Goal: Task Accomplishment & Management: Use online tool/utility

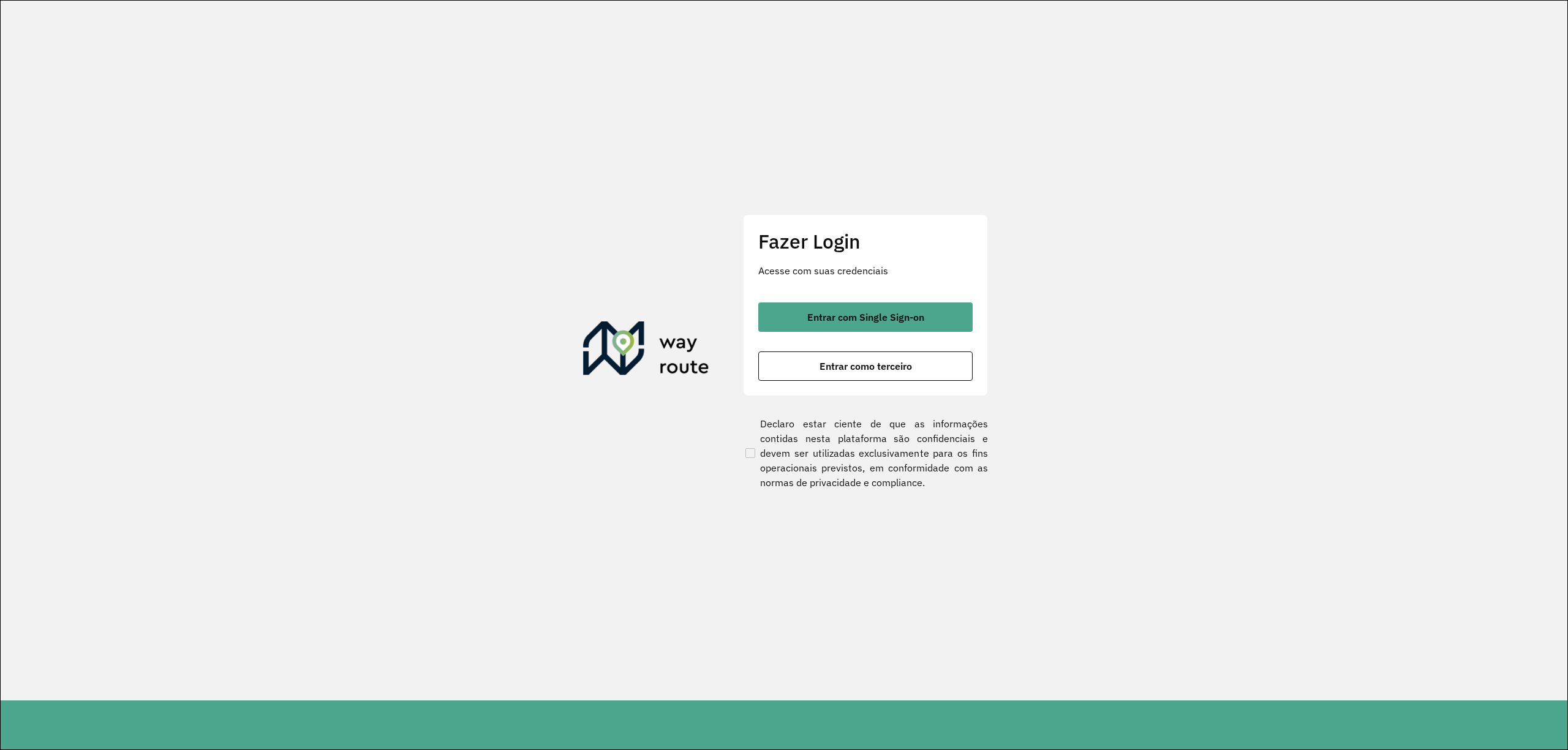
click at [865, 299] on div "Fazer Login Acesse com suas credenciais Entrar com Single Sign-on Entrar como t…" at bounding box center [865, 305] width 245 height 181
click at [870, 312] on span "Entrar com Single Sign-on" at bounding box center [866, 317] width 117 height 10
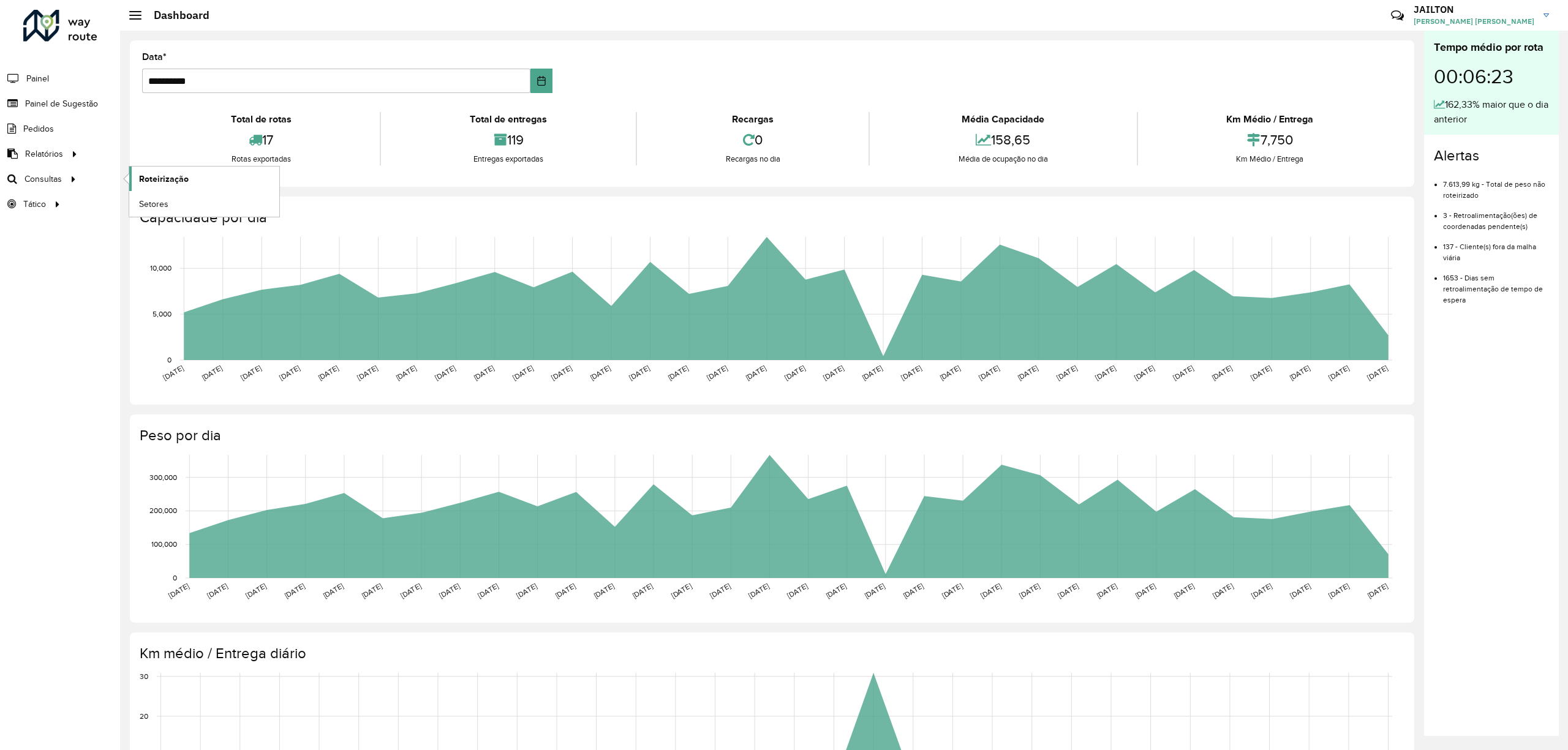
click at [188, 189] on link "Roteirização" at bounding box center [204, 179] width 150 height 25
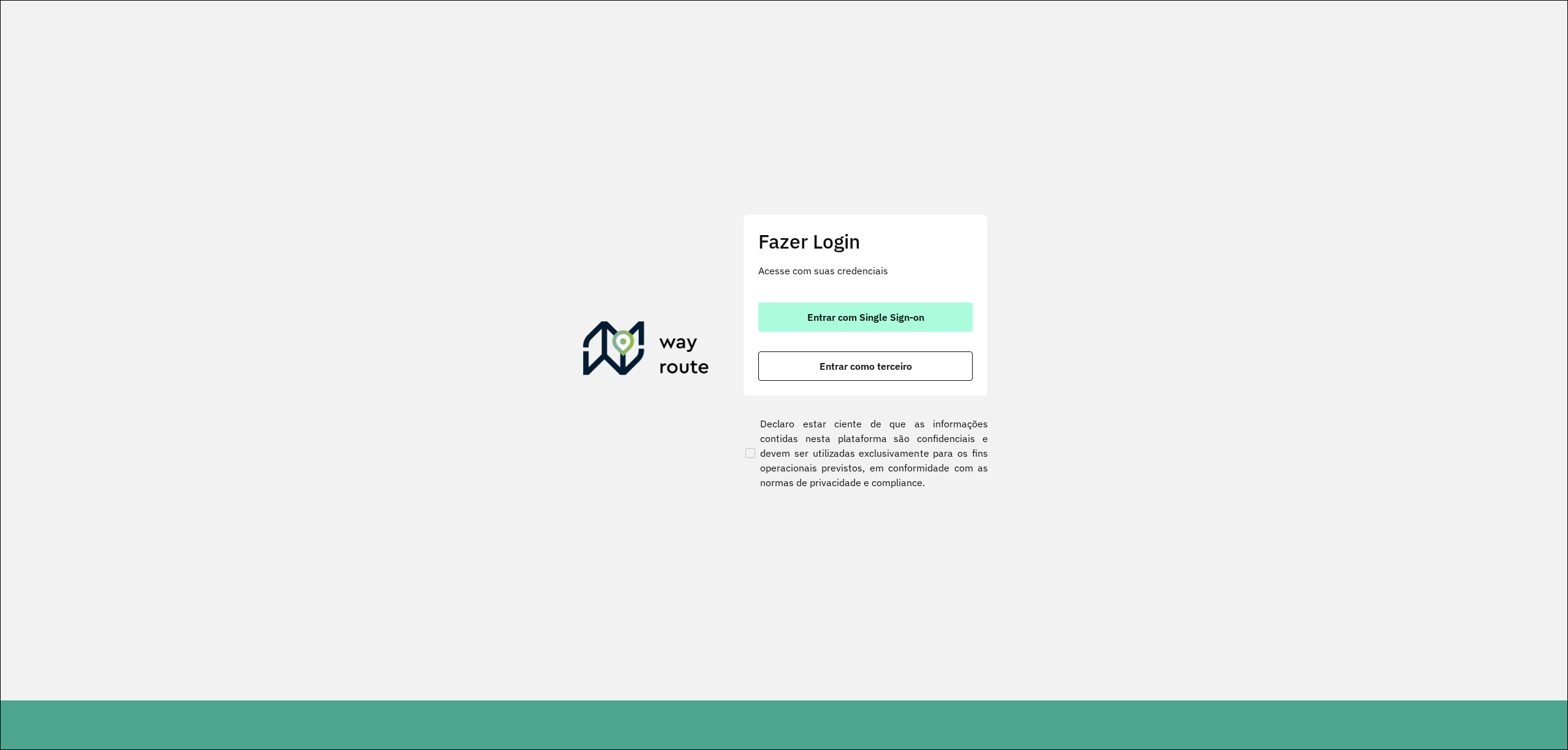
click at [860, 314] on span "Entrar com Single Sign-on" at bounding box center [866, 317] width 117 height 10
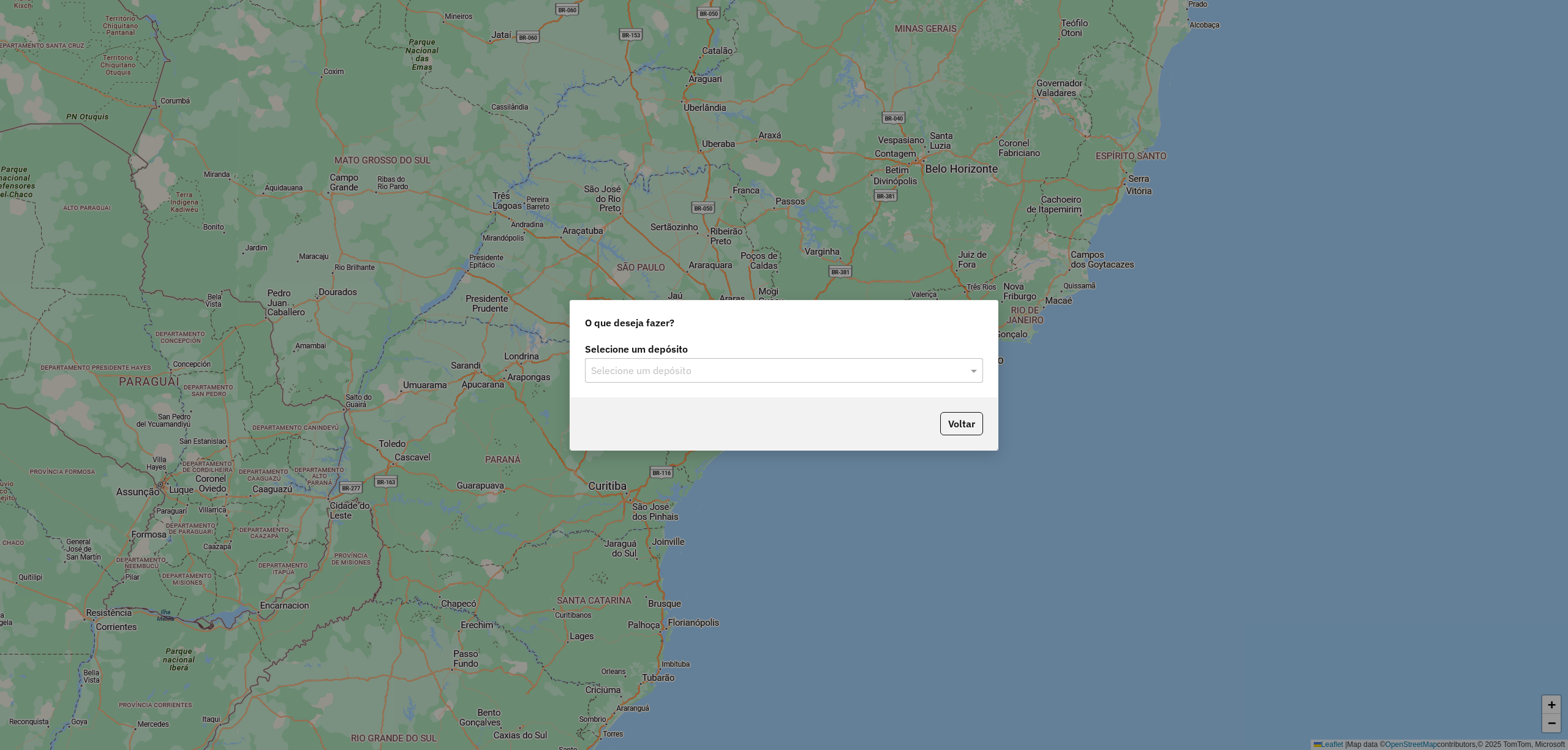
click at [805, 397] on div "Voltar" at bounding box center [784, 423] width 427 height 53
click at [801, 372] on input "text" at bounding box center [772, 371] width 361 height 15
click at [750, 405] on div "CDD Embu" at bounding box center [783, 405] width 396 height 21
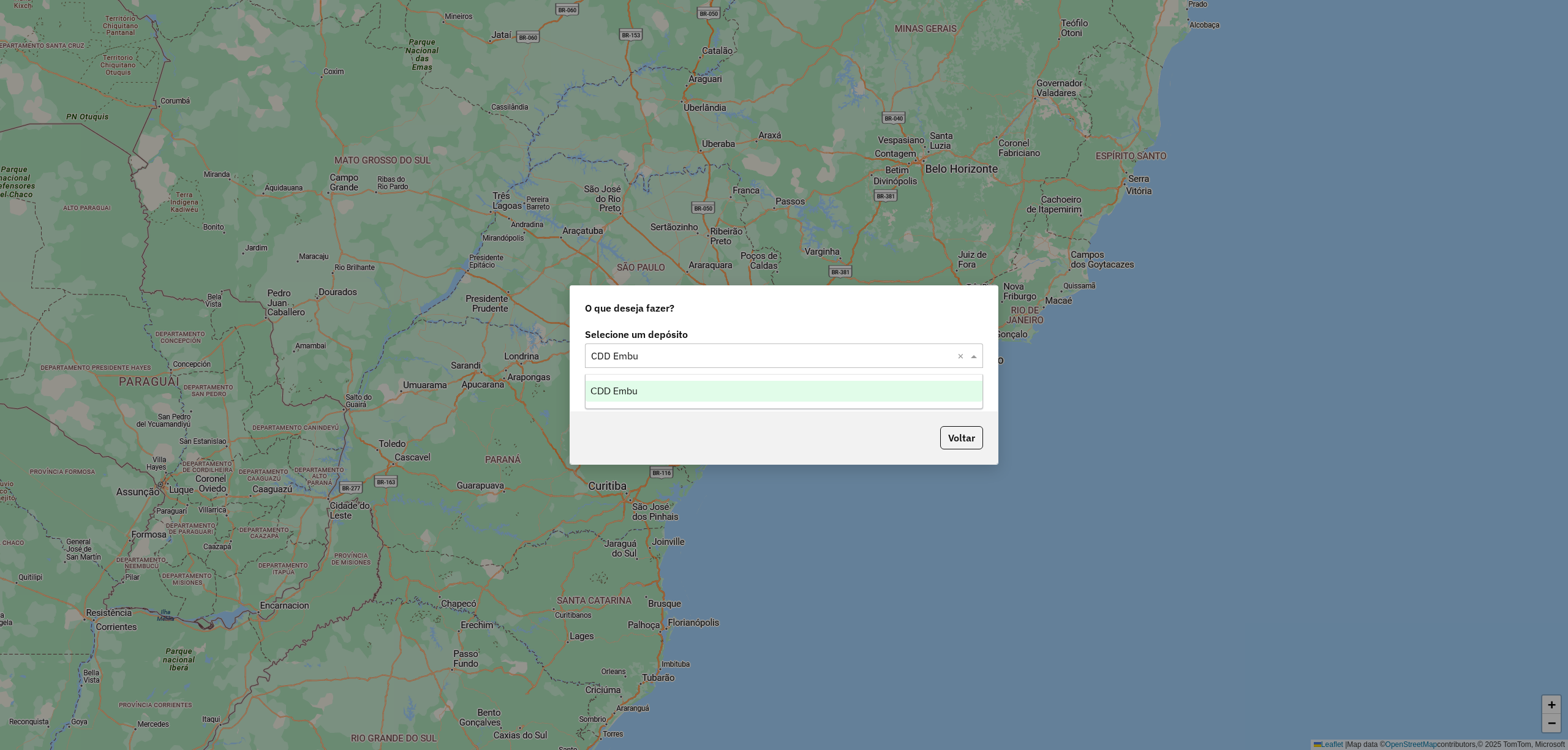
click at [767, 402] on ng-dropdown-panel "CDD Embu" at bounding box center [784, 392] width 398 height 35
click at [765, 383] on div "CDD Embu" at bounding box center [783, 392] width 396 height 21
click at [709, 391] on button "Pesquisar por sessões existentes" at bounding box center [659, 387] width 147 height 19
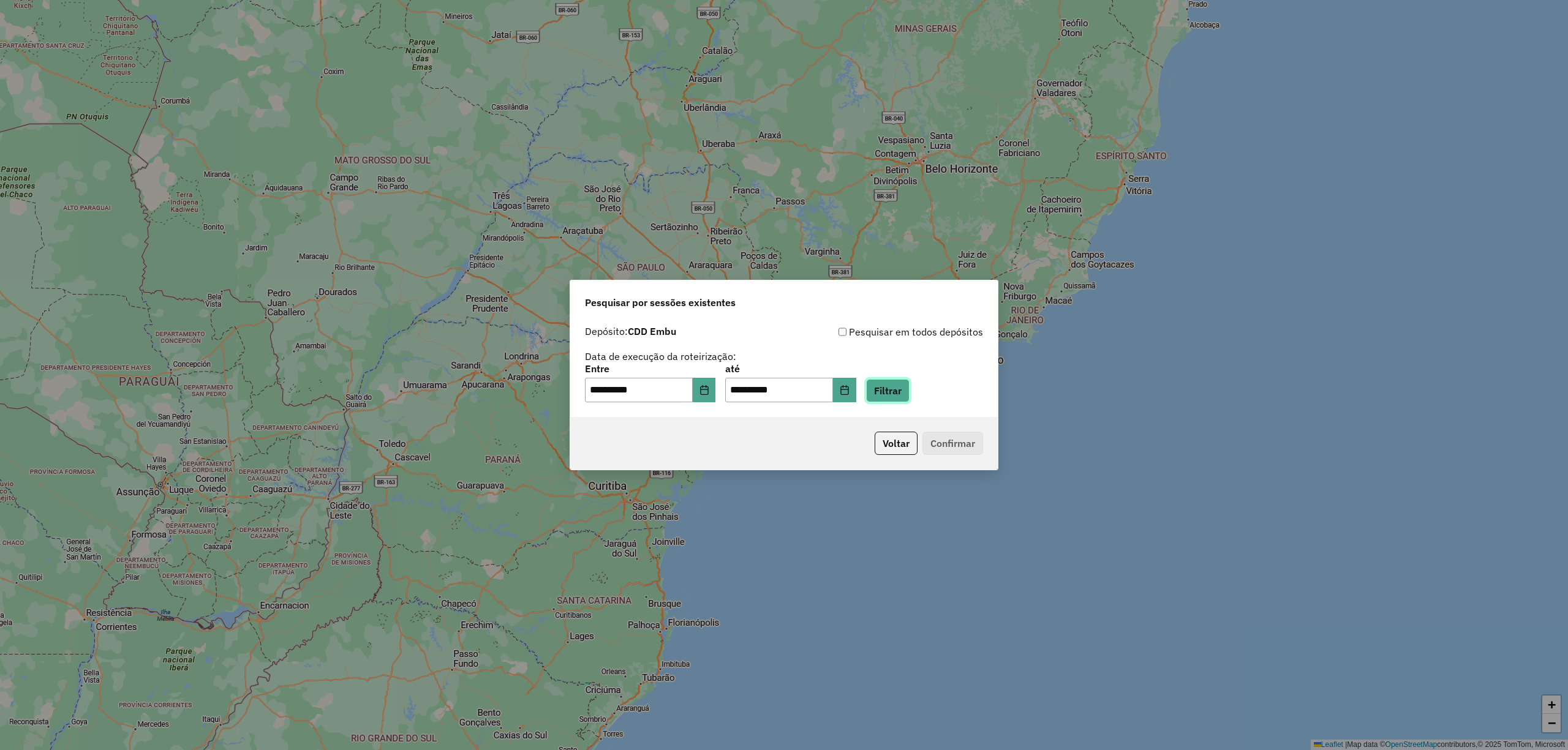
click at [907, 393] on button "Filtrar" at bounding box center [887, 391] width 44 height 23
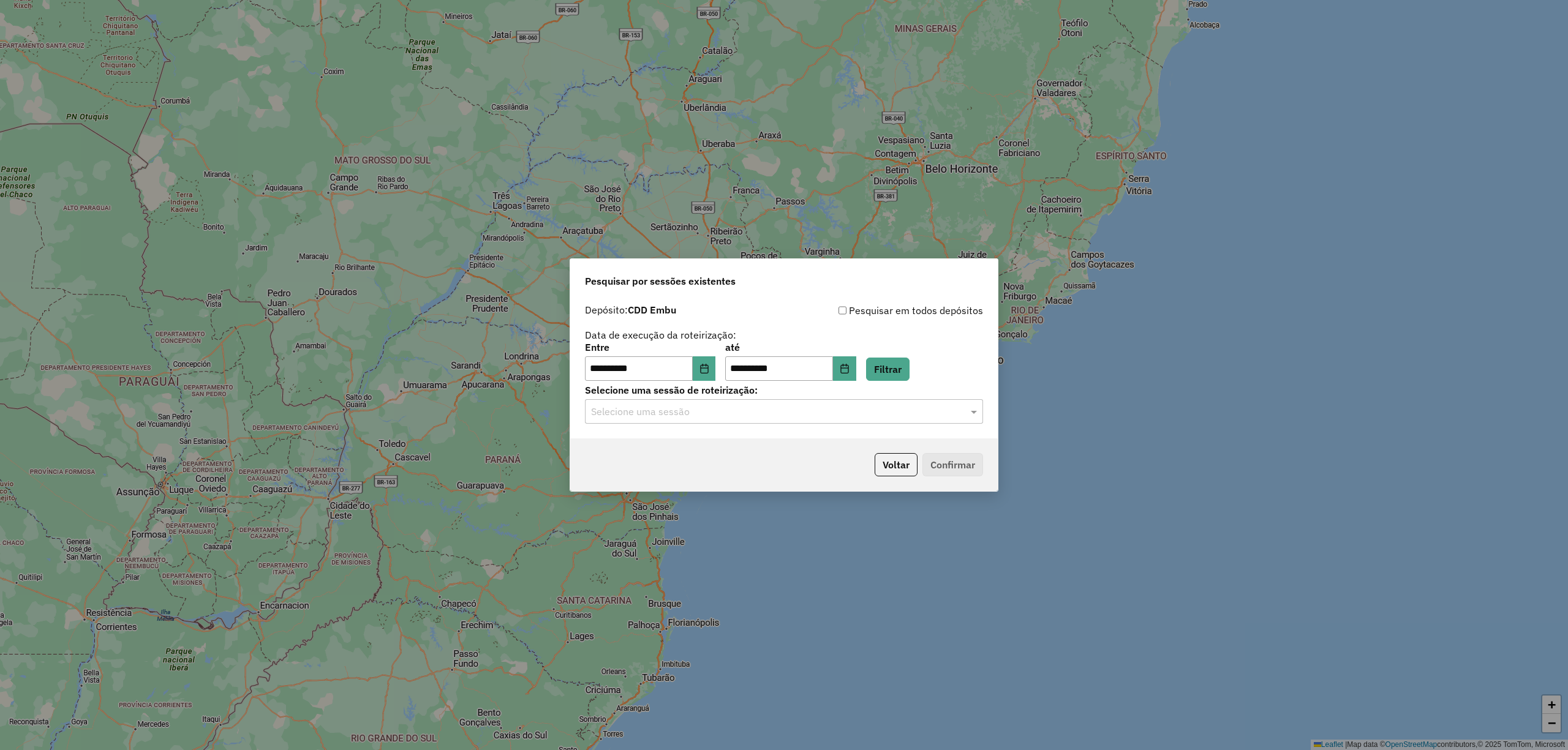
click at [917, 420] on div "Selecione uma sessão" at bounding box center [784, 412] width 398 height 25
click at [765, 440] on div "1289860 - 07/10/2025 19:06" at bounding box center [783, 447] width 396 height 21
click at [946, 454] on button "Confirmar" at bounding box center [952, 465] width 60 height 23
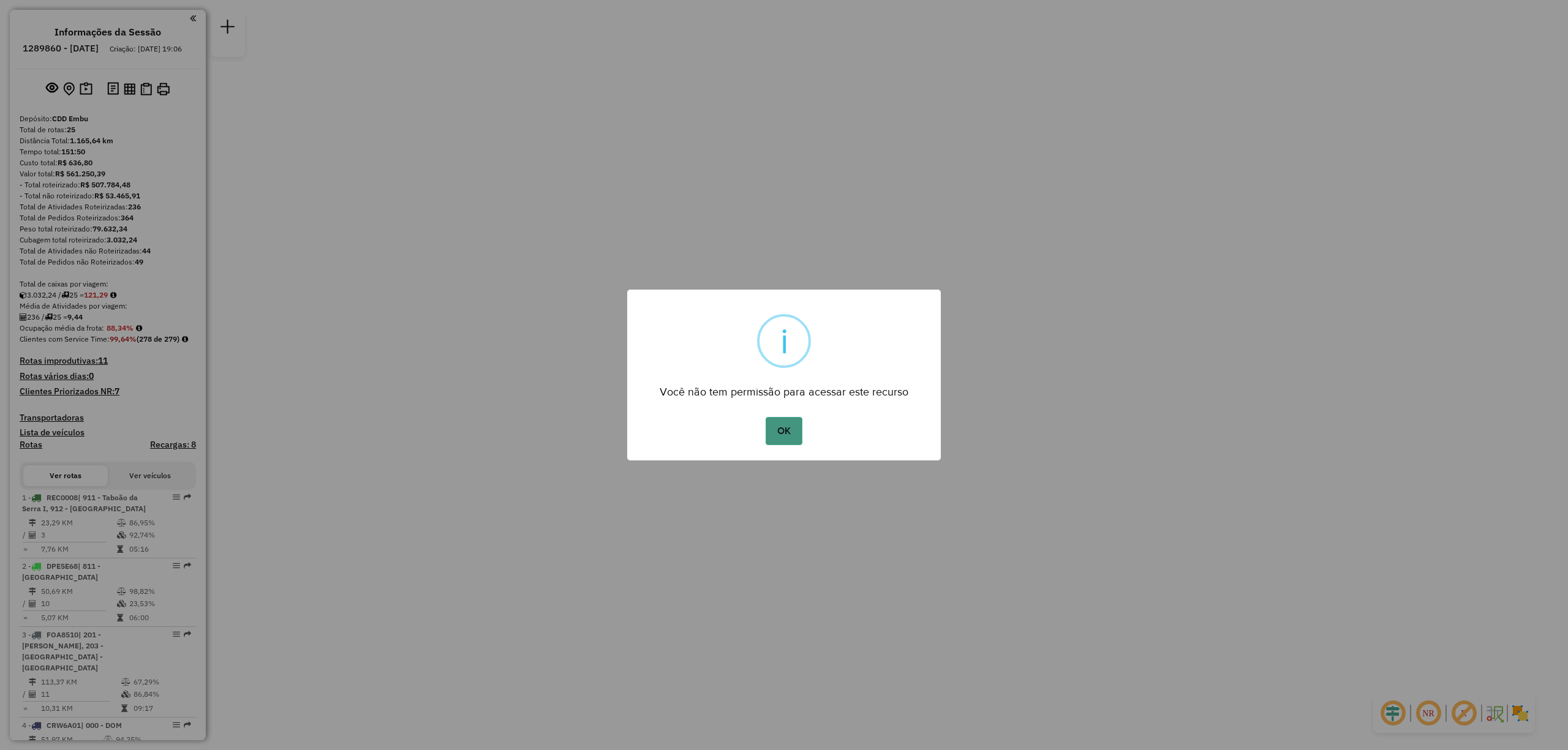
click at [794, 423] on button "OK" at bounding box center [784, 431] width 36 height 28
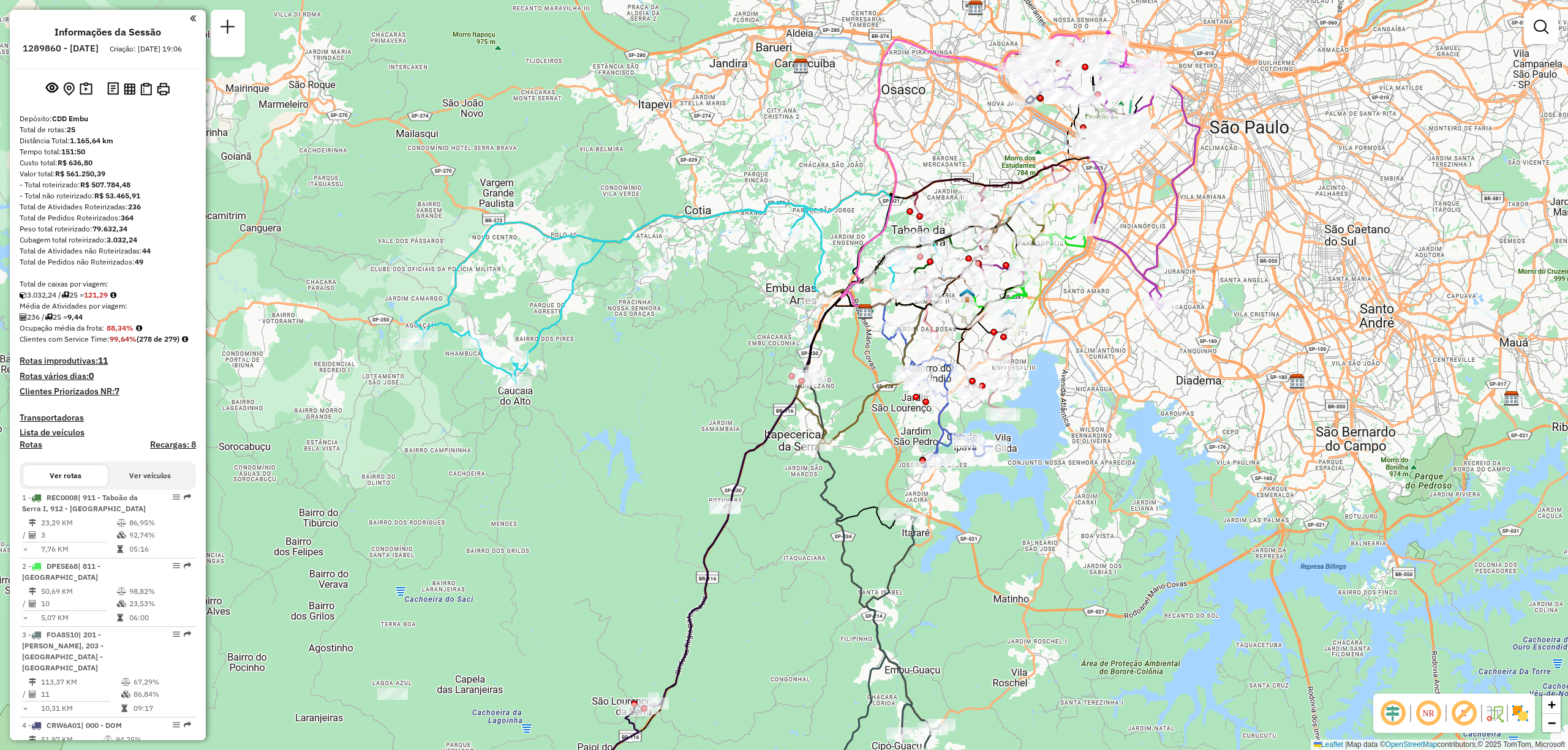
drag, startPoint x: 969, startPoint y: 350, endPoint x: 1100, endPoint y: 495, distance: 195.4
click at [1100, 495] on div "Janela de atendimento Grade de atendimento Capacidade Transportadoras Veículos …" at bounding box center [784, 375] width 1568 height 750
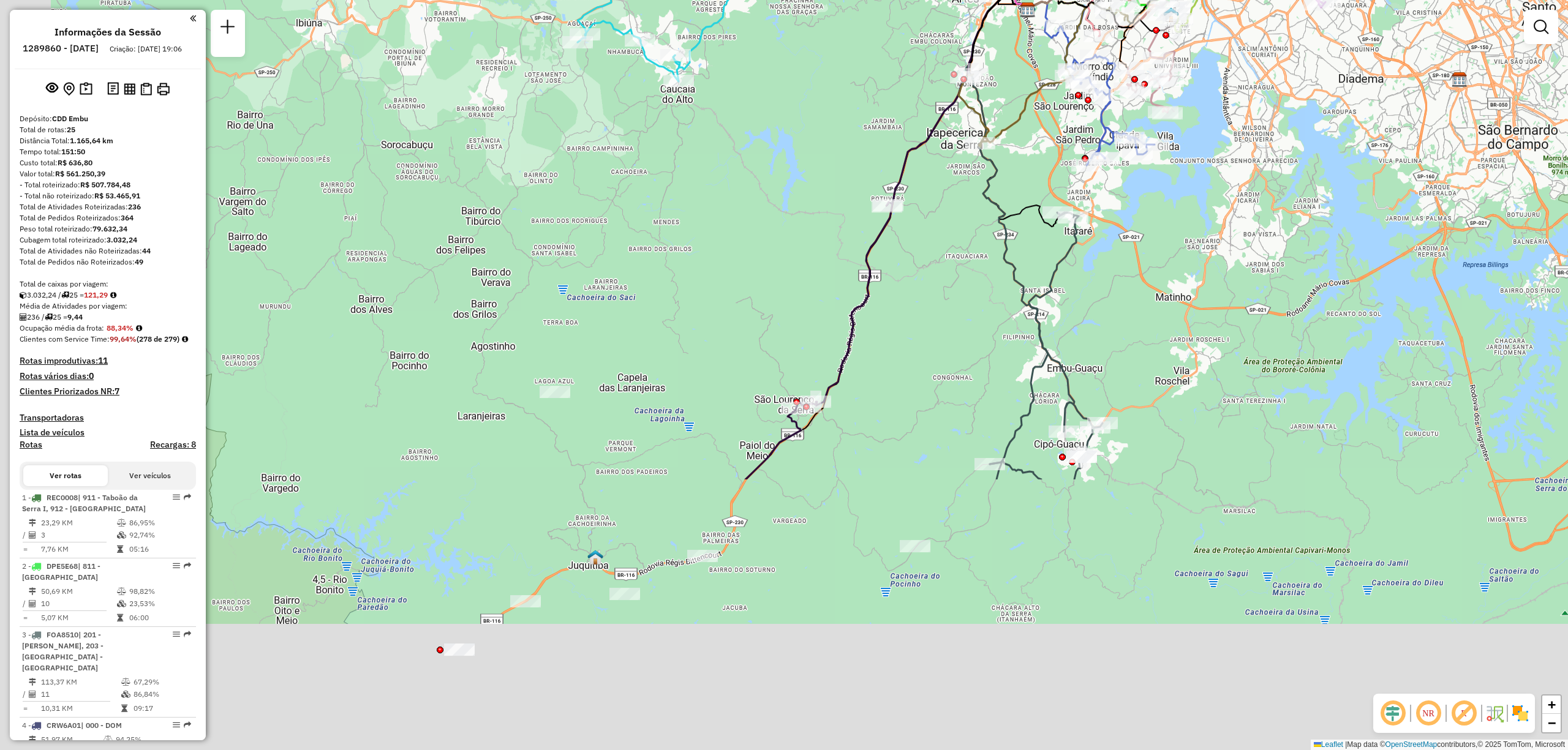
drag, startPoint x: 1035, startPoint y: 445, endPoint x: 1194, endPoint y: 95, distance: 384.4
click at [1194, 98] on div "Janela de atendimento Grade de atendimento Capacidade Transportadoras Veículos …" at bounding box center [784, 375] width 1568 height 750
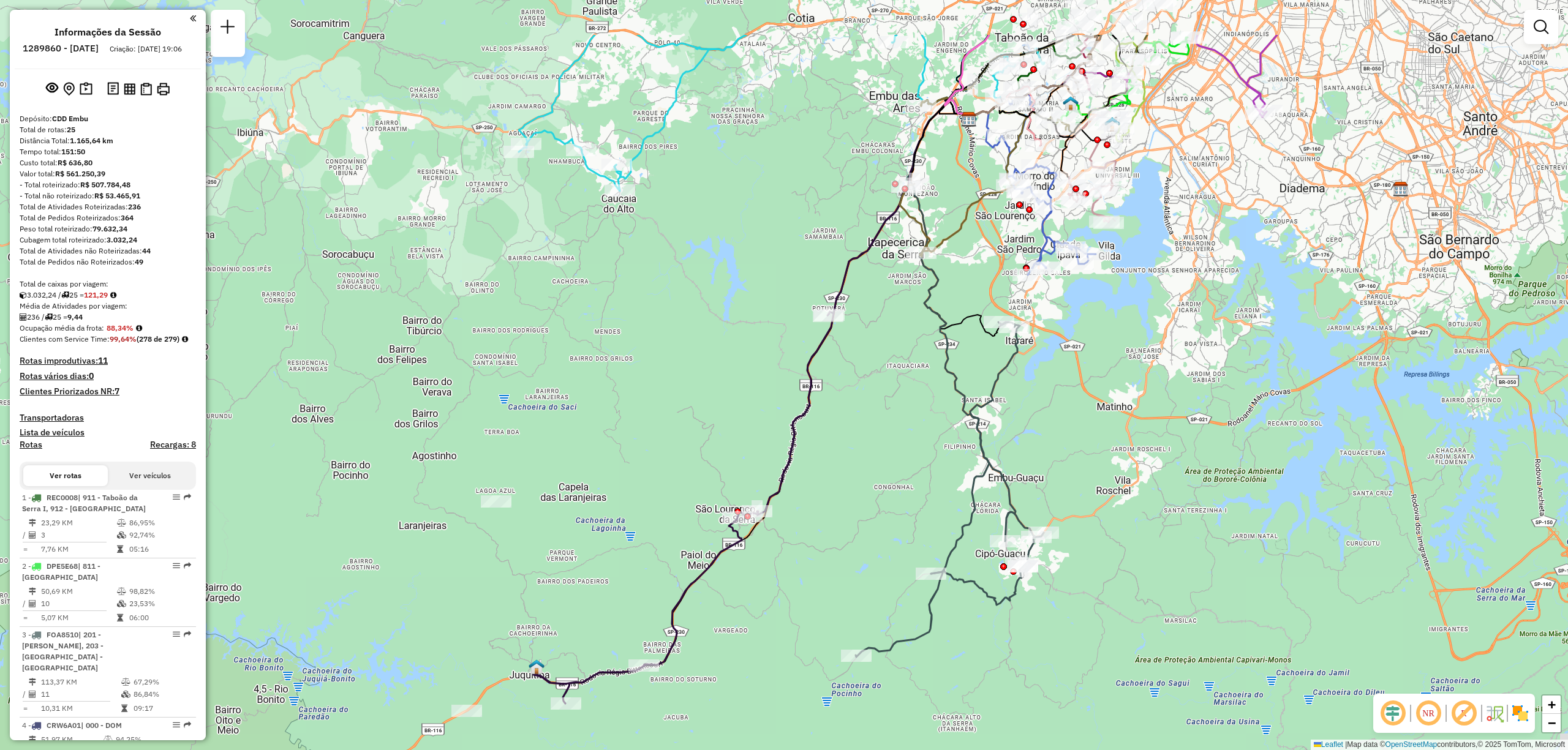
drag, startPoint x: 1220, startPoint y: 321, endPoint x: 1137, endPoint y: 419, distance: 128.4
click at [1143, 437] on div "Janela de atendimento Grade de atendimento Capacidade Transportadoras Veículos …" at bounding box center [784, 375] width 1568 height 750
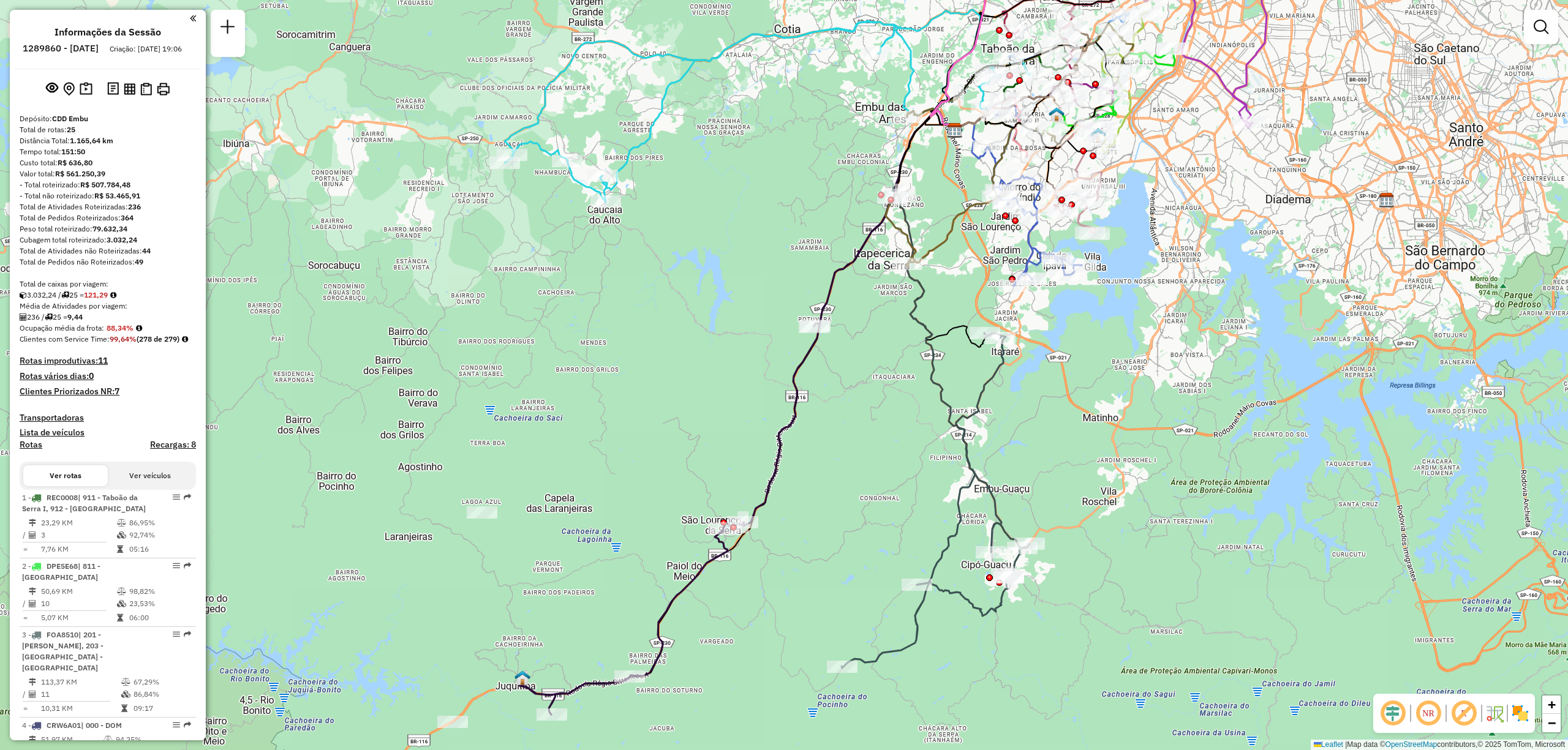
click at [1523, 716] on img at bounding box center [1520, 713] width 19 height 19
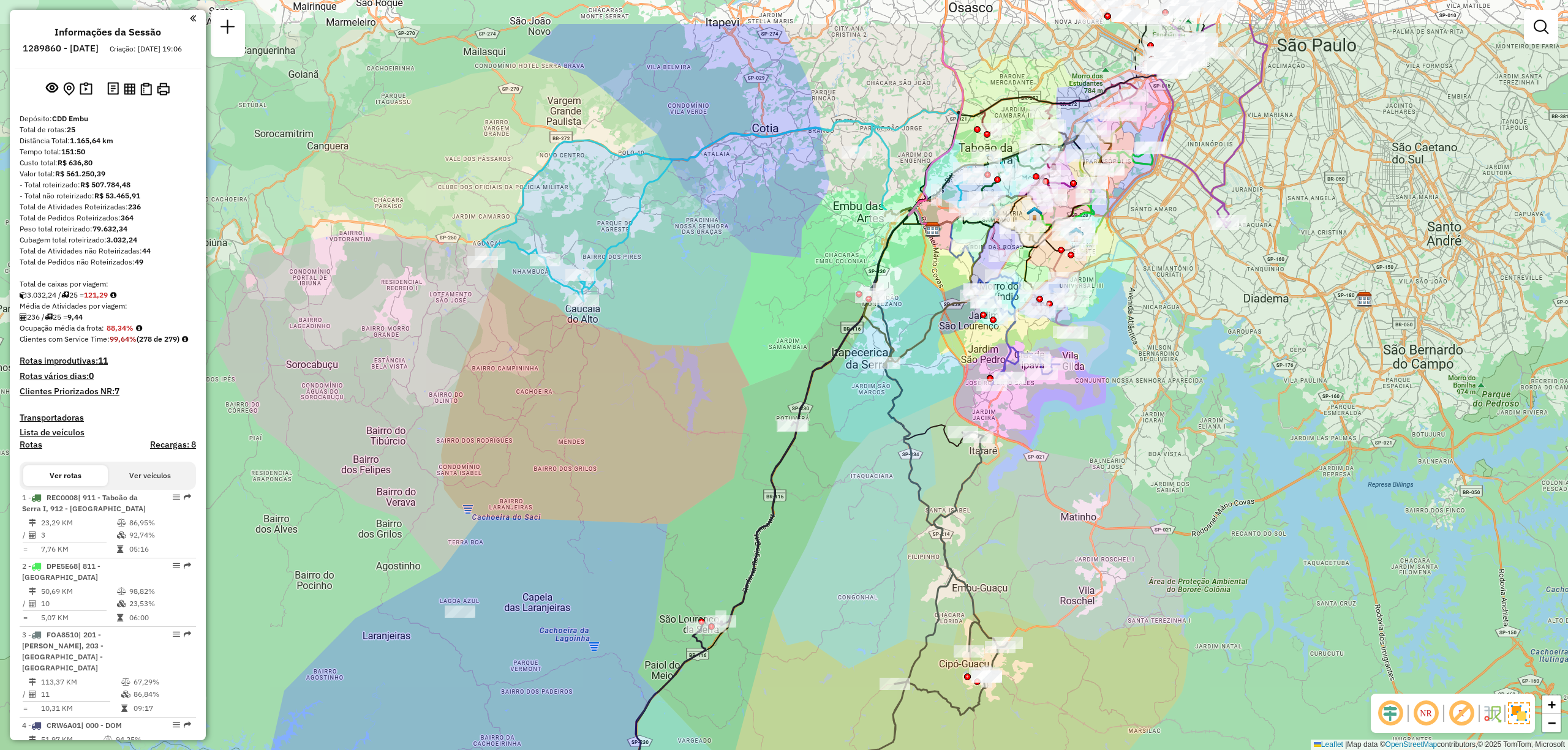
drag, startPoint x: 1208, startPoint y: 238, endPoint x: 1186, endPoint y: 337, distance: 101.4
click at [1186, 337] on div "Janela de atendimento Grade de atendimento Capacidade Transportadoras Veículos …" at bounding box center [784, 375] width 1568 height 750
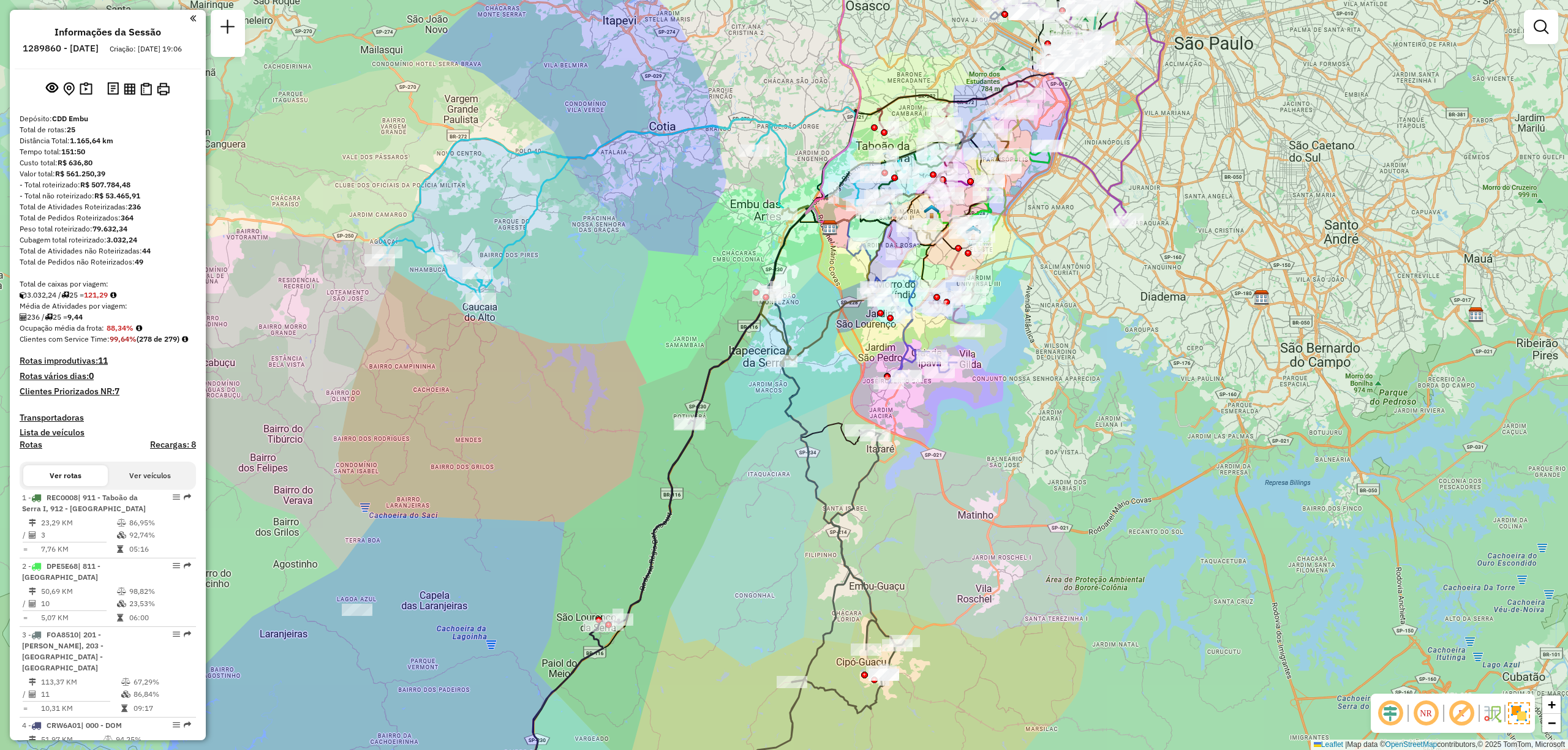
drag, startPoint x: 1182, startPoint y: 337, endPoint x: 1083, endPoint y: 338, distance: 99.0
click at [1083, 338] on div "Janela de atendimento Grade de atendimento Capacidade Transportadoras Veículos …" at bounding box center [784, 375] width 1568 height 750
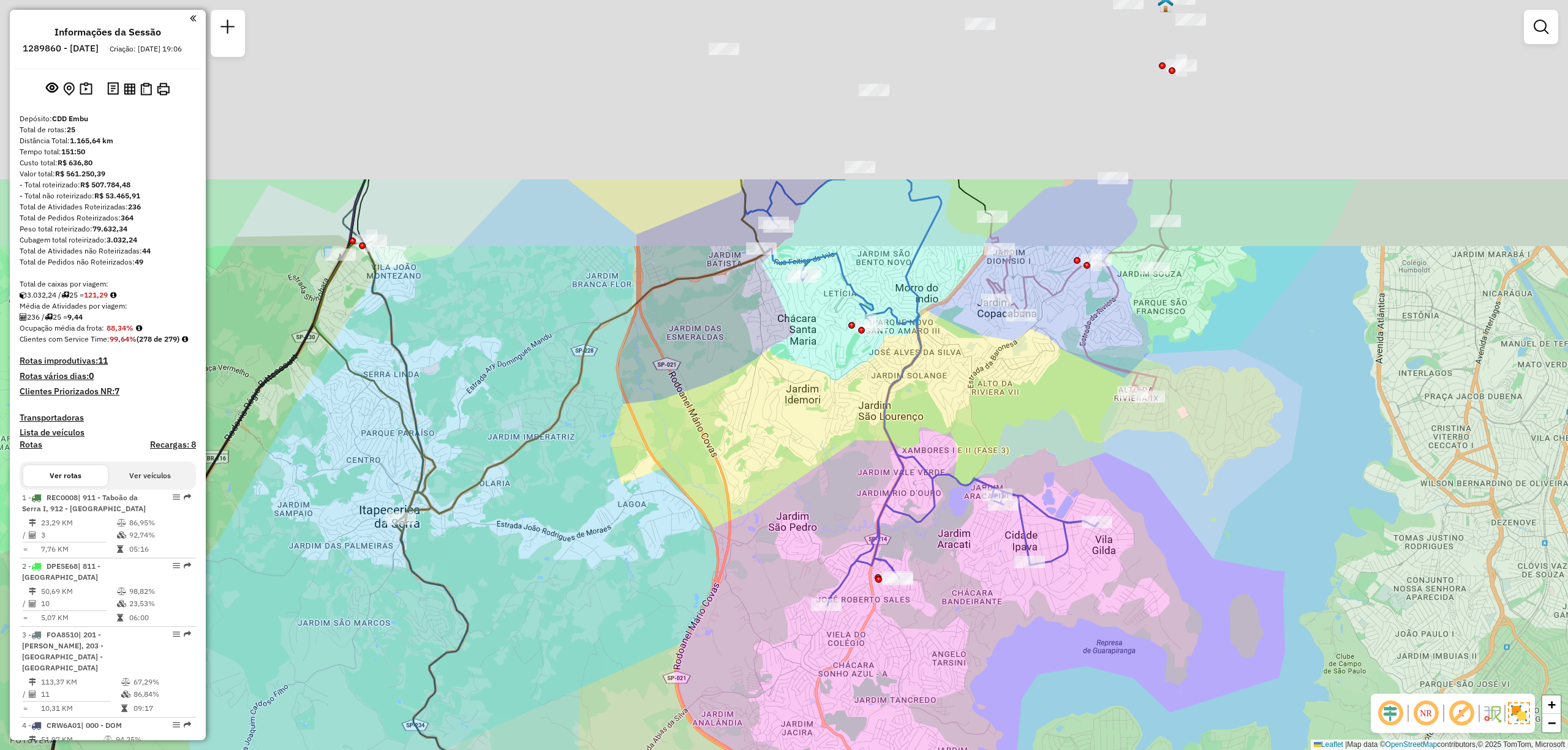
drag, startPoint x: 1056, startPoint y: 228, endPoint x: 1080, endPoint y: 495, distance: 268.1
click at [1080, 495] on div "Janela de atendimento Grade de atendimento Capacidade Transportadoras Veículos …" at bounding box center [784, 375] width 1568 height 750
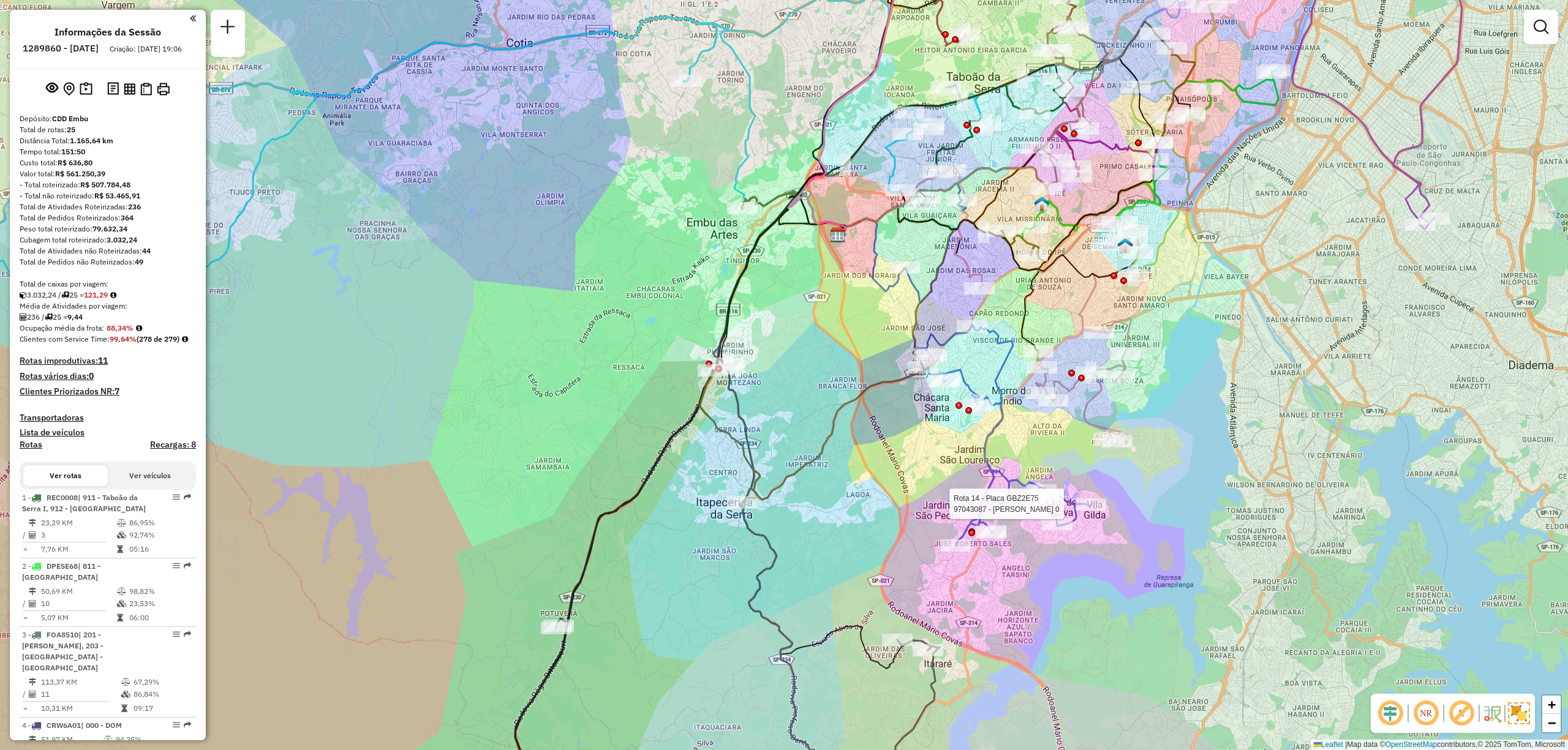
click at [1436, 718] on em at bounding box center [1426, 713] width 29 height 29
click at [1459, 711] on em at bounding box center [1461, 713] width 29 height 29
click at [1282, 531] on div "Rota 14 - Placa GBZ2E75 97043087 - EDNEUMA LIMA ROCHA 0 Janela de atendimento G…" at bounding box center [784, 375] width 1568 height 750
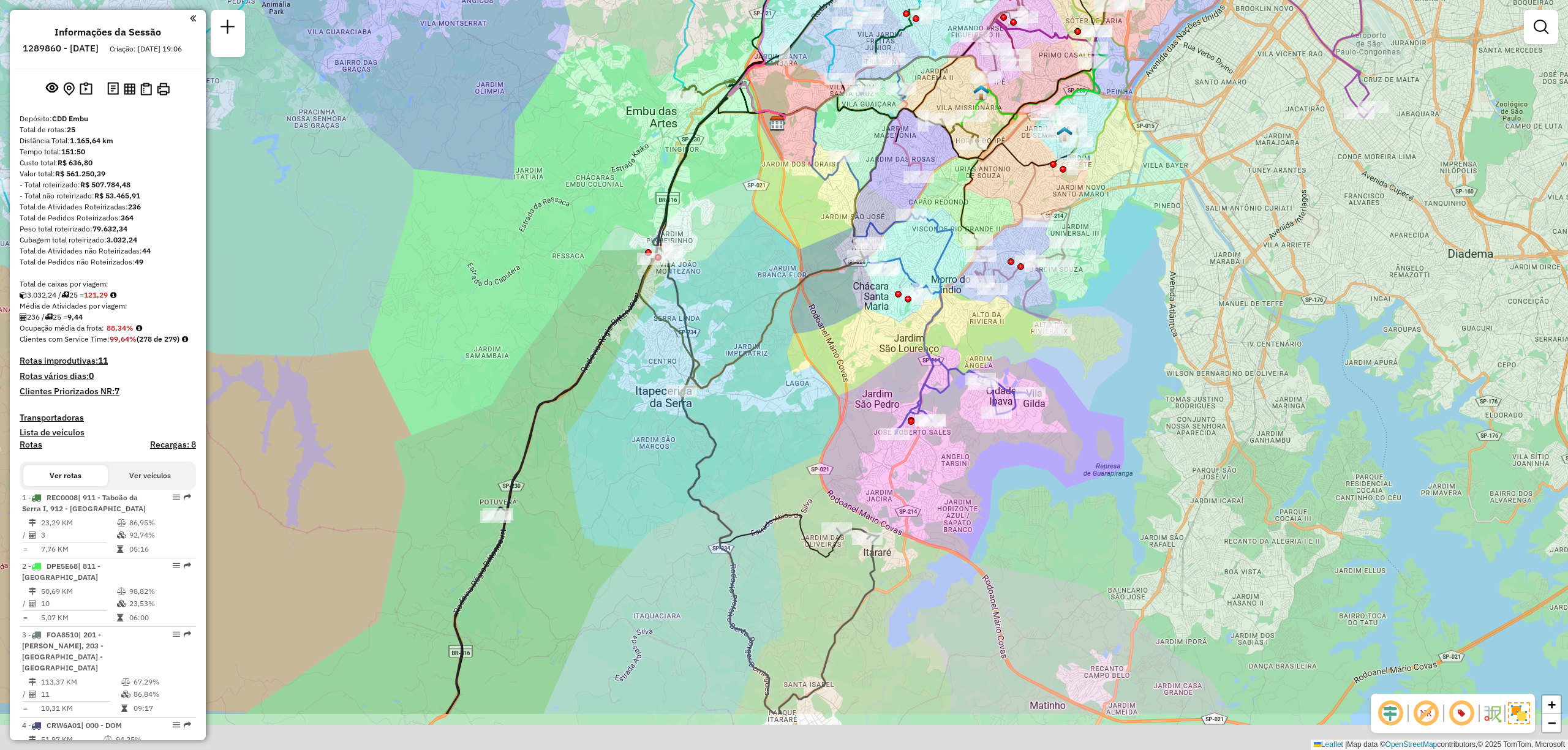
drag, startPoint x: 1255, startPoint y: 399, endPoint x: 1202, endPoint y: 255, distance: 153.4
click at [1202, 253] on div "Janela de atendimento Grade de atendimento Capacidade Transportadoras Veículos …" at bounding box center [784, 375] width 1568 height 750
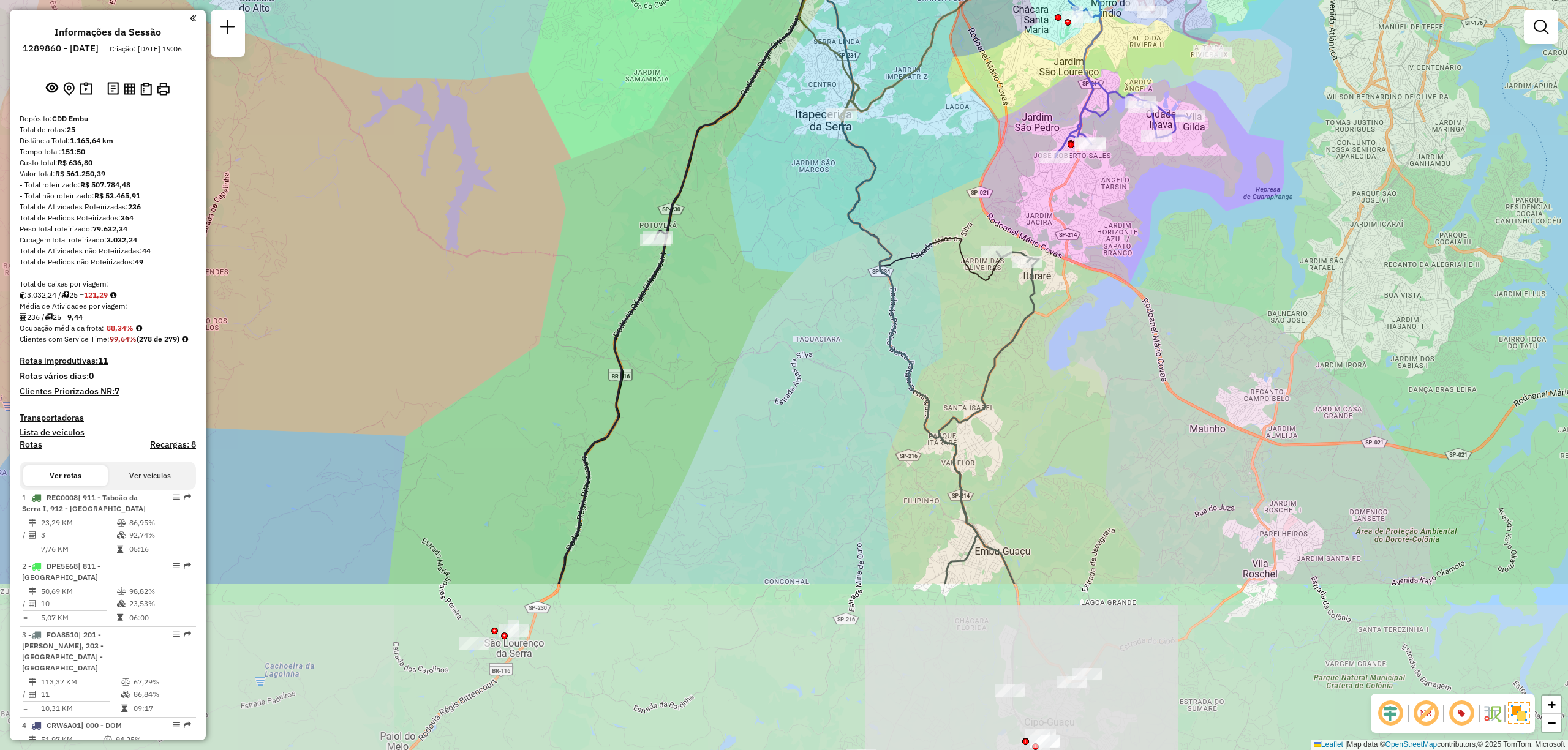
drag, startPoint x: 1020, startPoint y: 527, endPoint x: 1175, endPoint y: 285, distance: 287.4
click at [1175, 285] on div "Janela de atendimento Grade de atendimento Capacidade Transportadoras Veículos …" at bounding box center [784, 375] width 1568 height 750
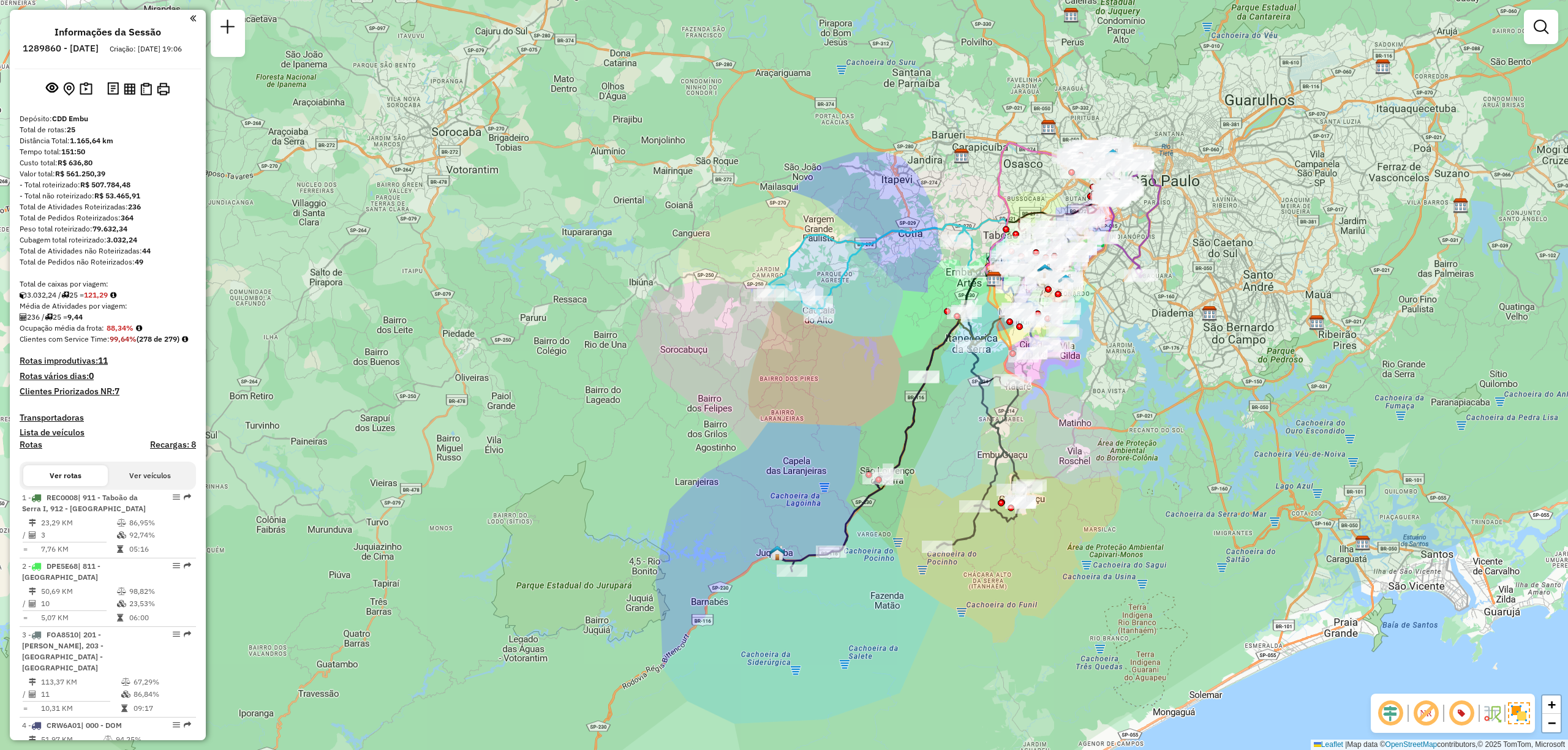
drag, startPoint x: 1042, startPoint y: 527, endPoint x: 1113, endPoint y: 456, distance: 100.4
click at [1113, 456] on div "Janela de atendimento Grade de atendimento Capacidade Transportadoras Veículos …" at bounding box center [784, 375] width 1568 height 750
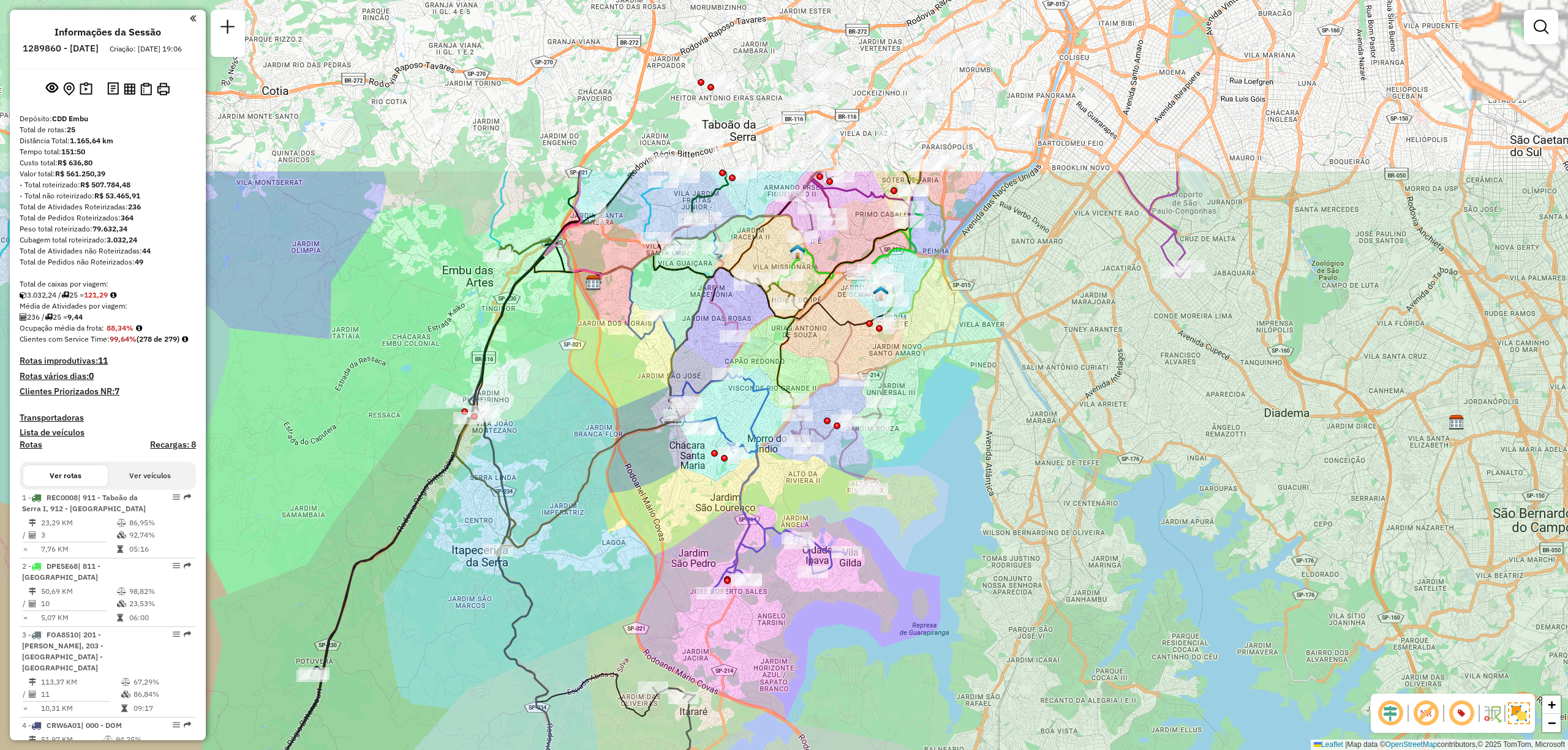
drag, startPoint x: 1131, startPoint y: 187, endPoint x: 1144, endPoint y: 434, distance: 247.3
click at [1144, 434] on div "Janela de atendimento Grade de atendimento Capacidade Transportadoras Veículos …" at bounding box center [784, 375] width 1568 height 750
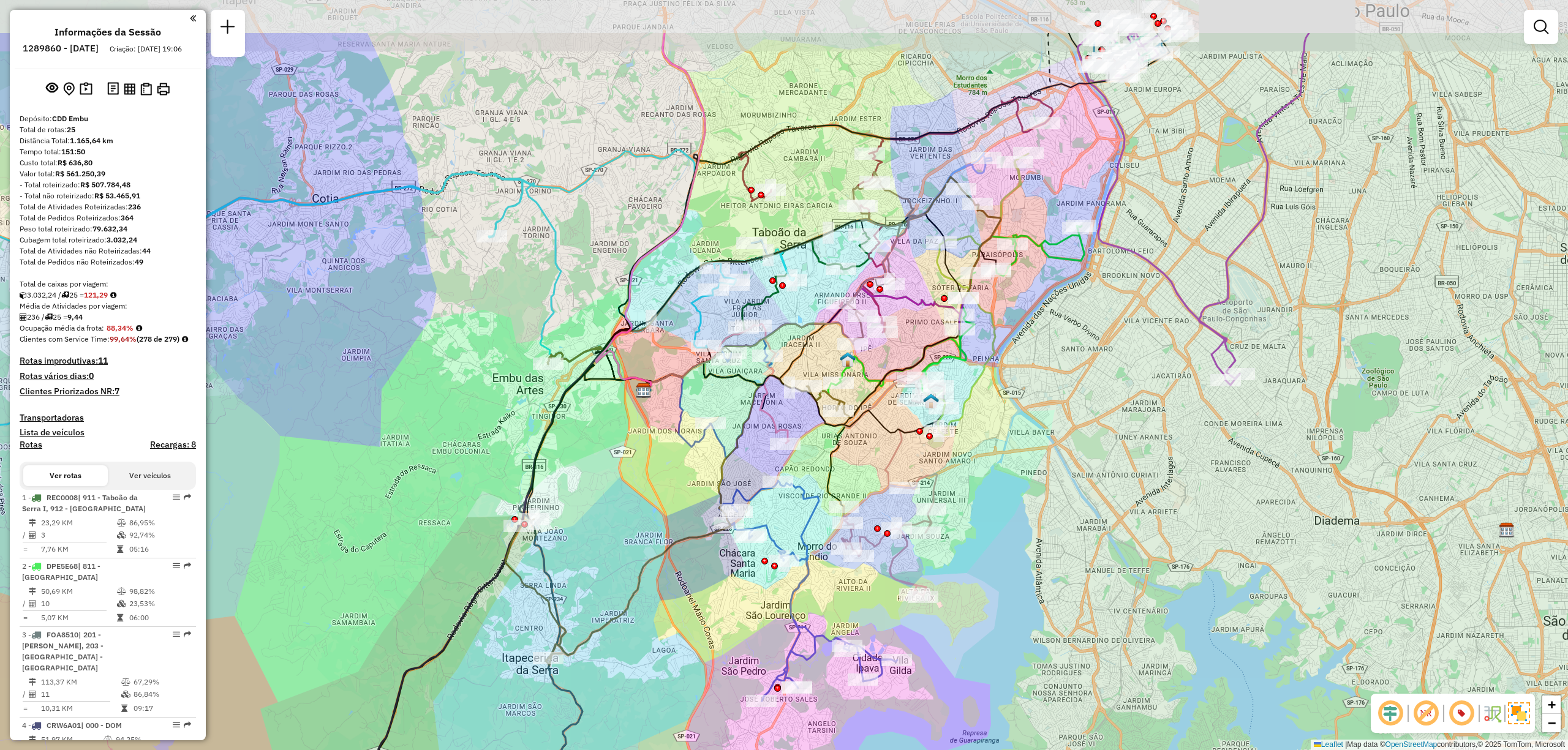
drag, startPoint x: 1069, startPoint y: 308, endPoint x: 1119, endPoint y: 416, distance: 119.0
click at [1119, 416] on div "Janela de atendimento Grade de atendimento Capacidade Transportadoras Veículos …" at bounding box center [784, 375] width 1568 height 750
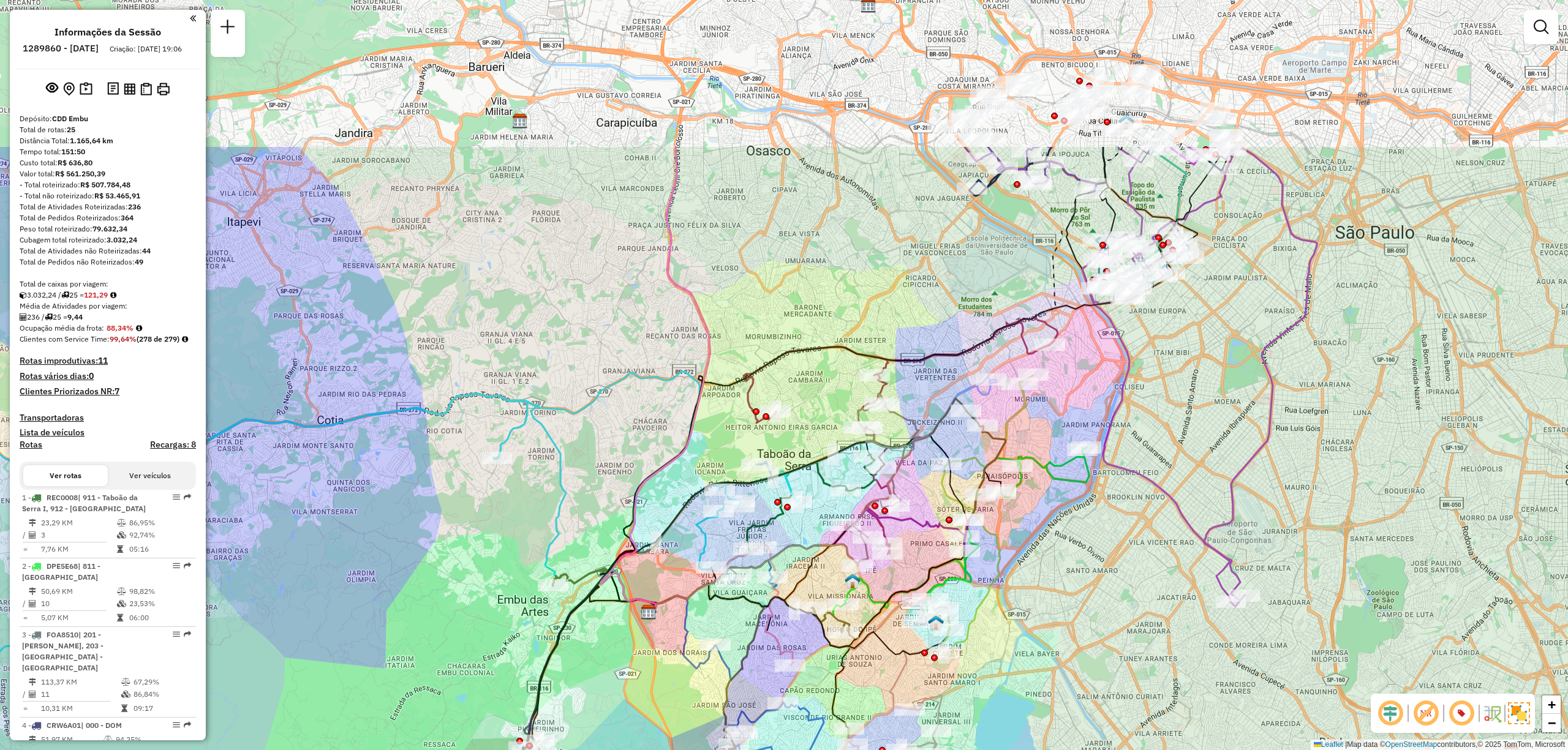
drag, startPoint x: 1206, startPoint y: 280, endPoint x: 1206, endPoint y: 415, distance: 135.0
click at [1206, 415] on div "Janela de atendimento Grade de atendimento Capacidade Transportadoras Veículos …" at bounding box center [784, 375] width 1568 height 750
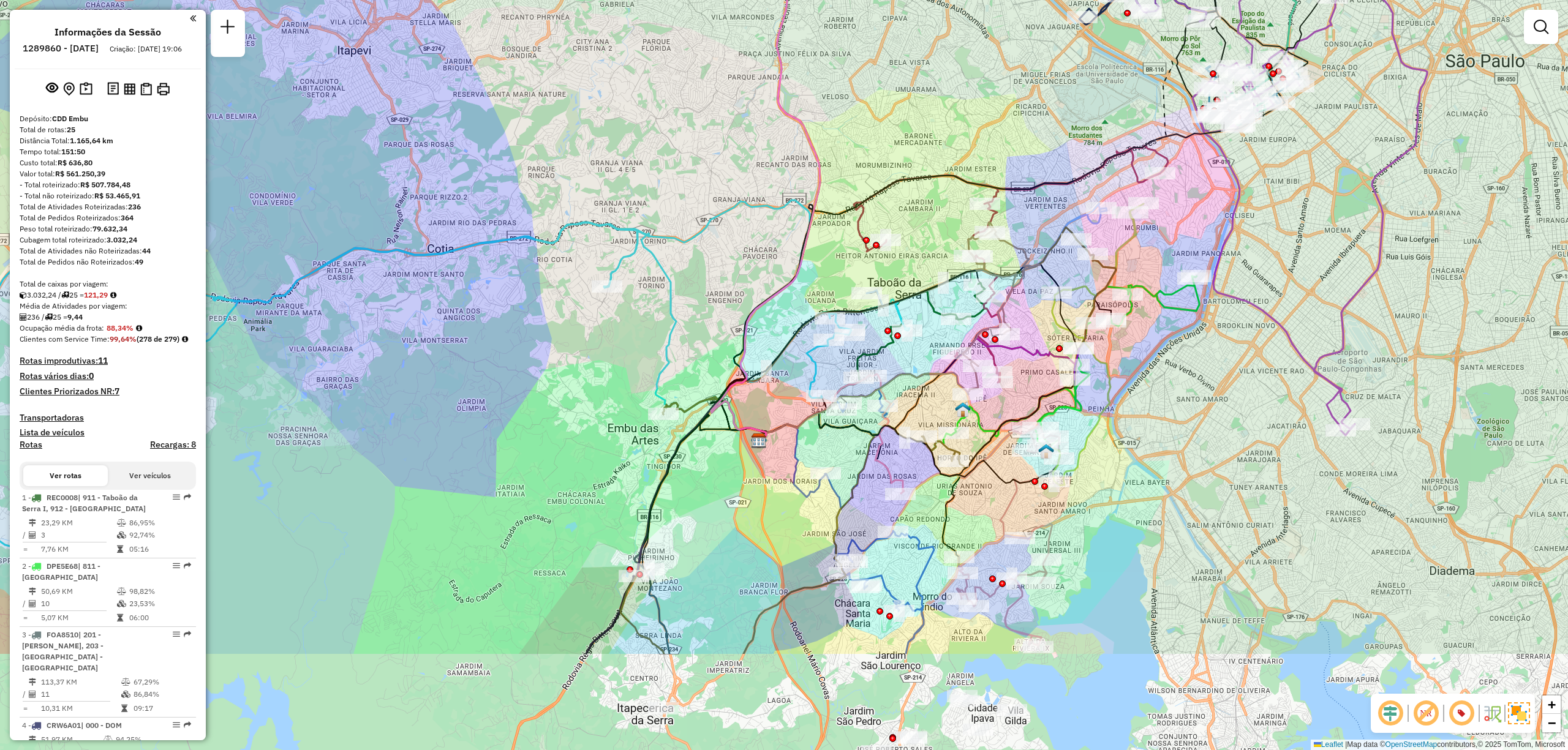
drag, startPoint x: 1076, startPoint y: 604, endPoint x: 1187, endPoint y: 431, distance: 205.5
click at [1187, 431] on div "Janela de atendimento Grade de atendimento Capacidade Transportadoras Veículos …" at bounding box center [784, 375] width 1568 height 750
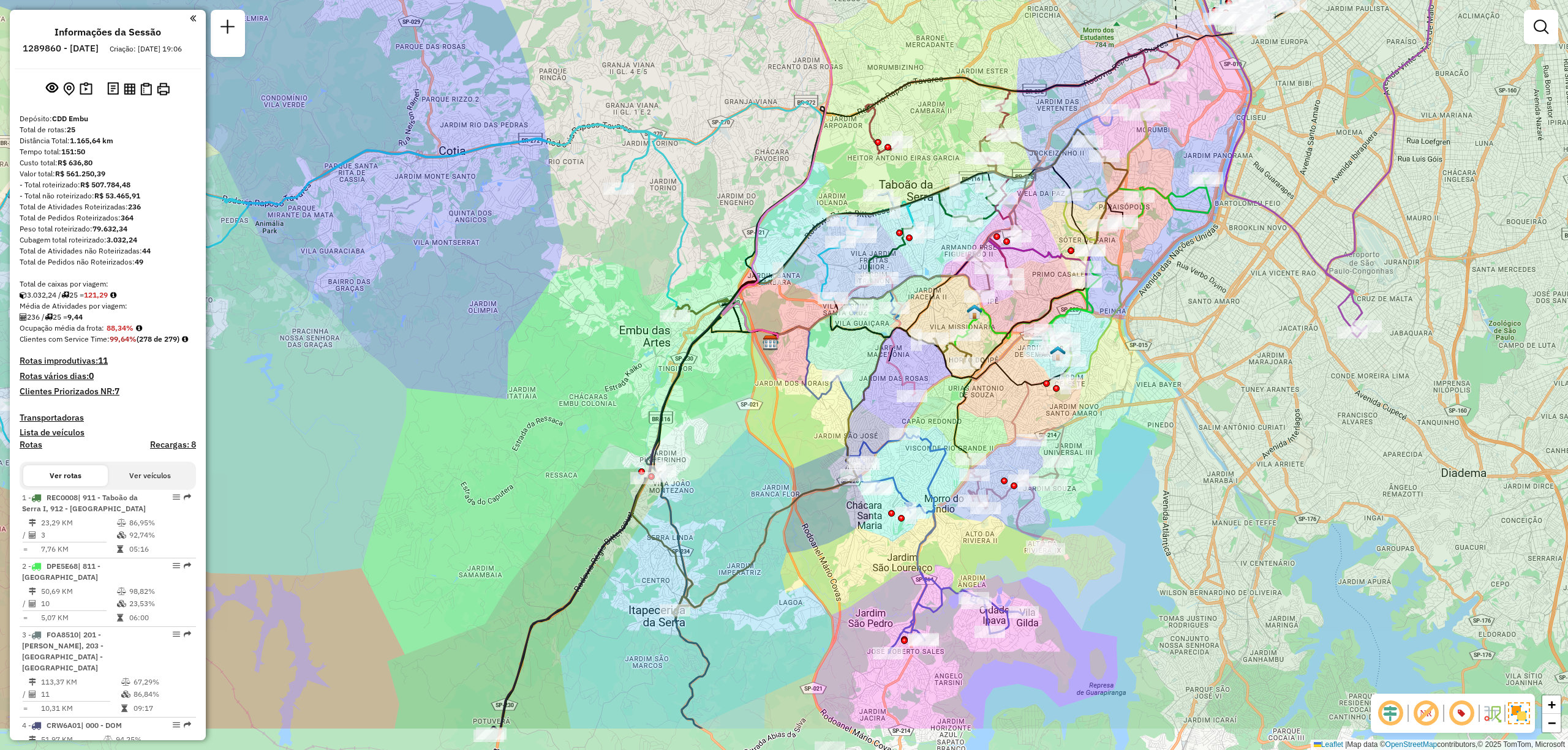
drag, startPoint x: 1167, startPoint y: 571, endPoint x: 1165, endPoint y: 488, distance: 83.0
click at [1165, 488] on div "Janela de atendimento Grade de atendimento Capacidade Transportadoras Veículos …" at bounding box center [784, 375] width 1568 height 750
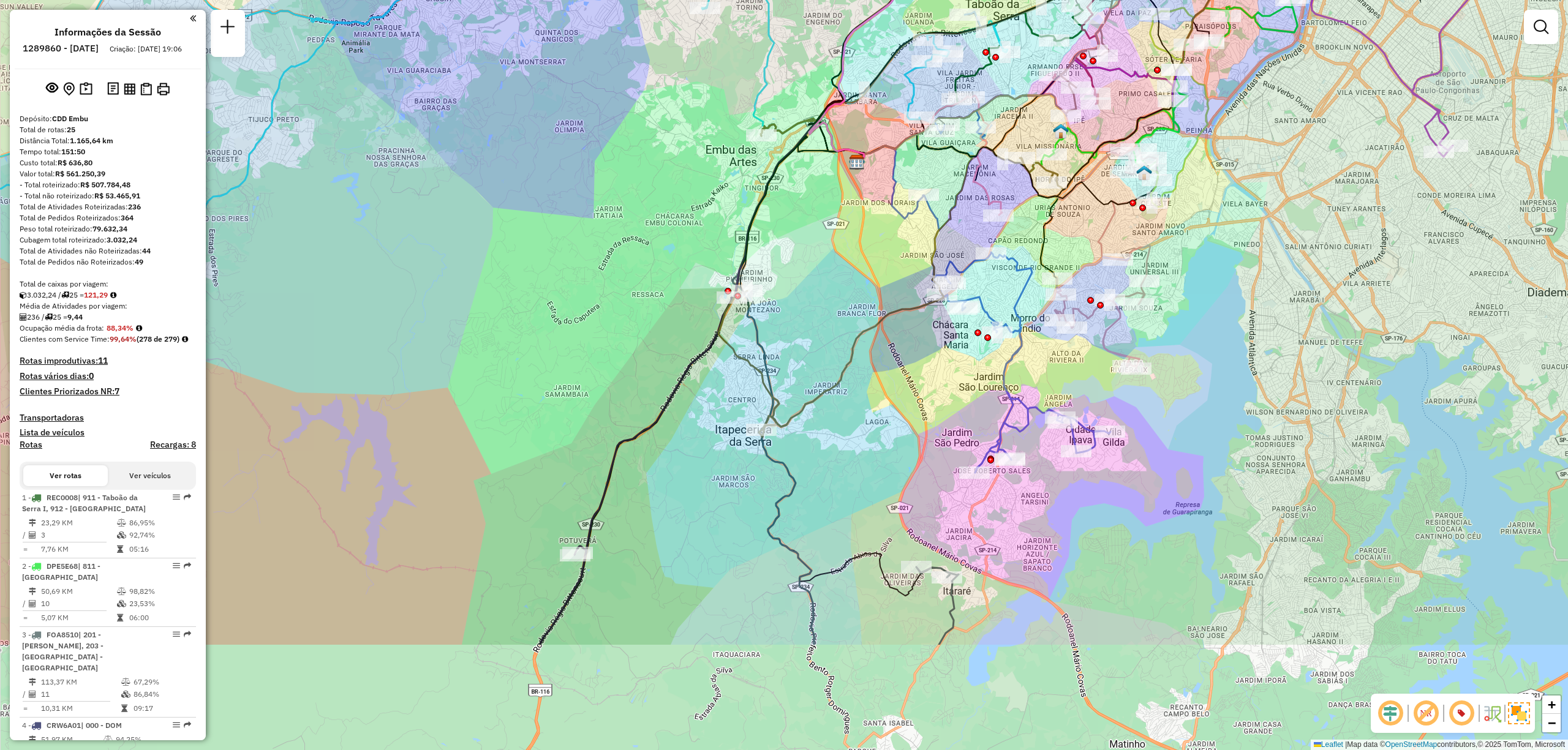
drag, startPoint x: 1080, startPoint y: 556, endPoint x: 1167, endPoint y: 375, distance: 200.8
click at [1167, 375] on div "Janela de atendimento Grade de atendimento Capacidade Transportadoras Veículos …" at bounding box center [784, 375] width 1568 height 750
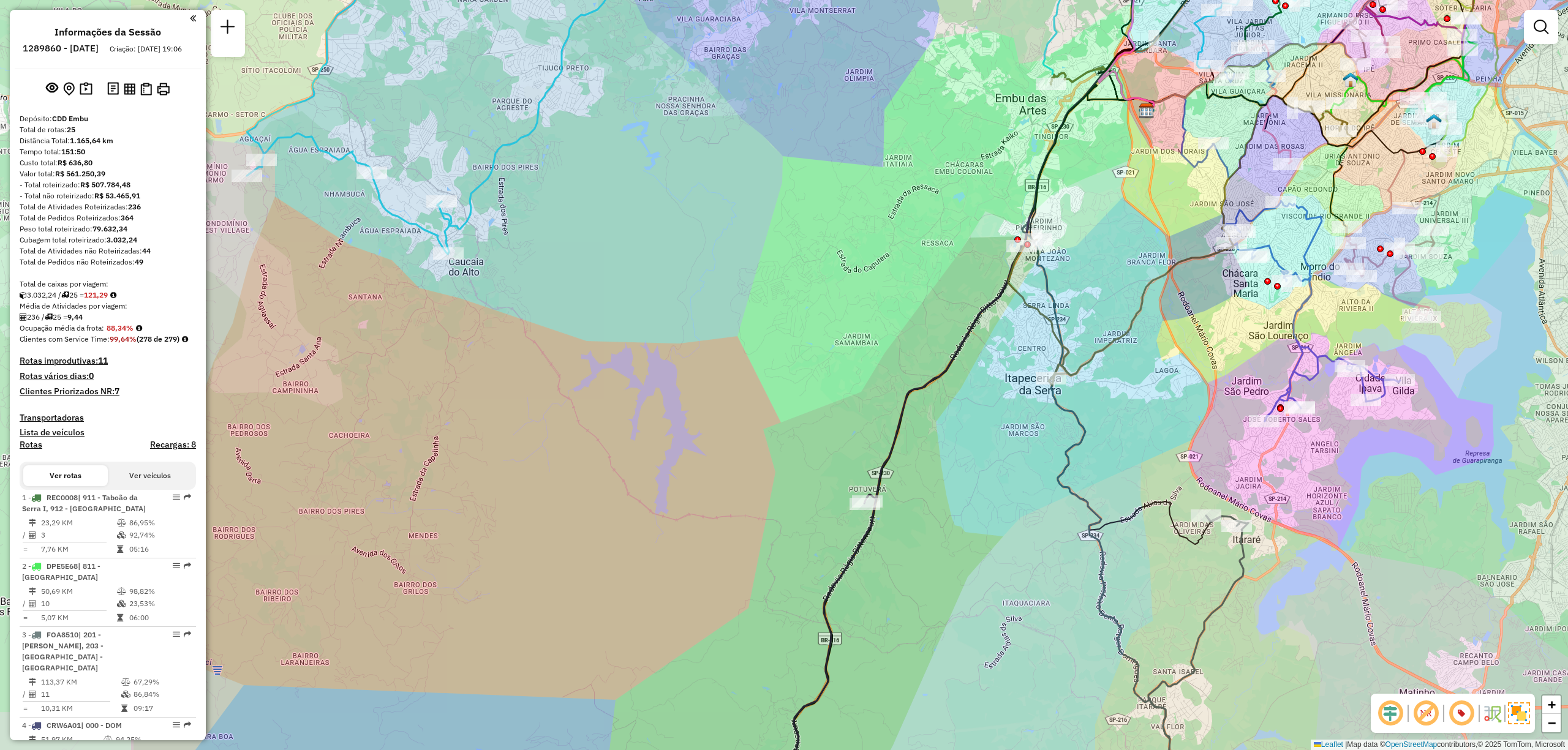
drag, startPoint x: 714, startPoint y: 325, endPoint x: 989, endPoint y: 278, distance: 279.0
click at [989, 278] on div "Janela de atendimento Grade de atendimento Capacidade Transportadoras Veículos …" at bounding box center [784, 375] width 1568 height 750
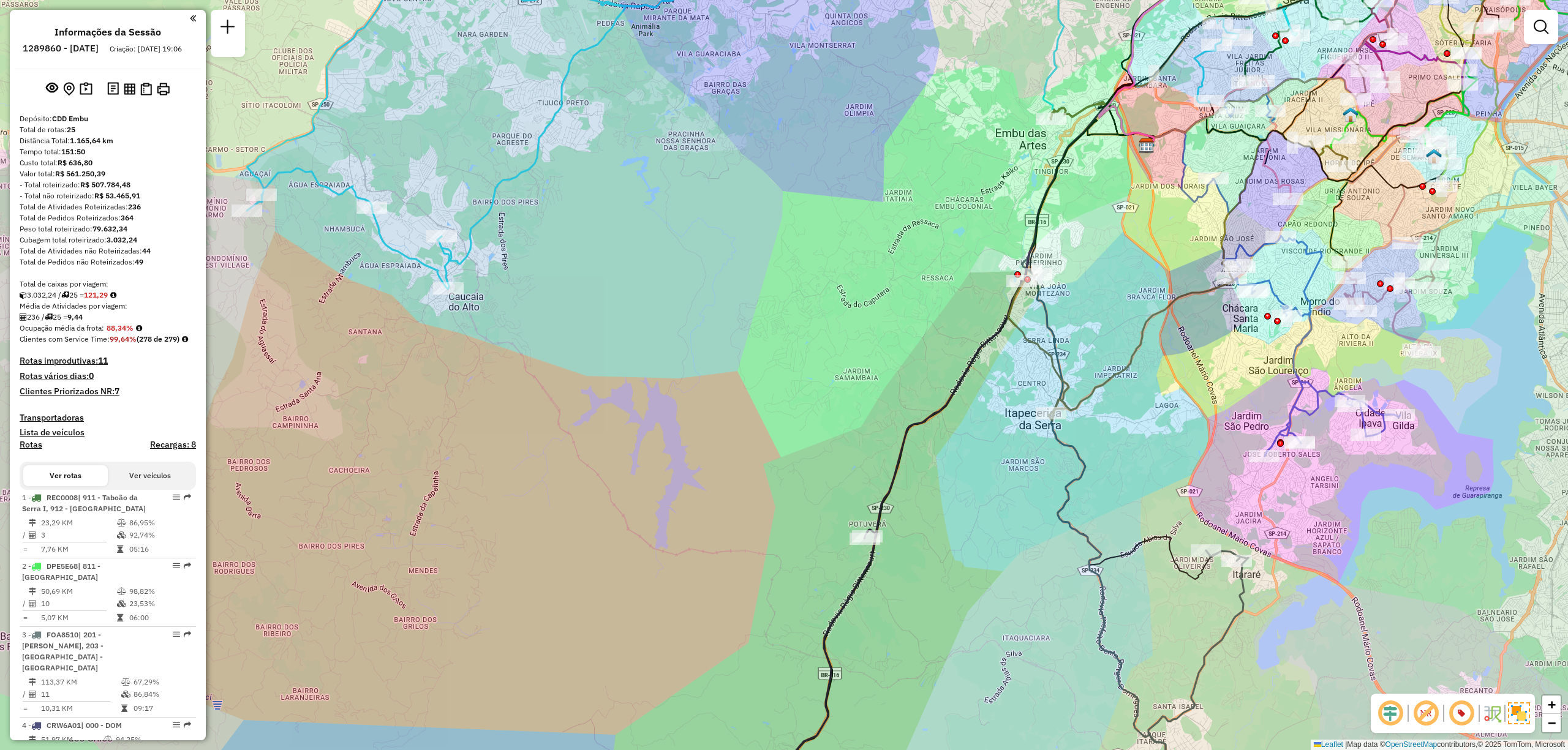
drag, startPoint x: 995, startPoint y: 382, endPoint x: 995, endPoint y: 417, distance: 35.0
click at [995, 417] on div "Janela de atendimento Grade de atendimento Capacidade Transportadoras Veículos …" at bounding box center [784, 375] width 1568 height 750
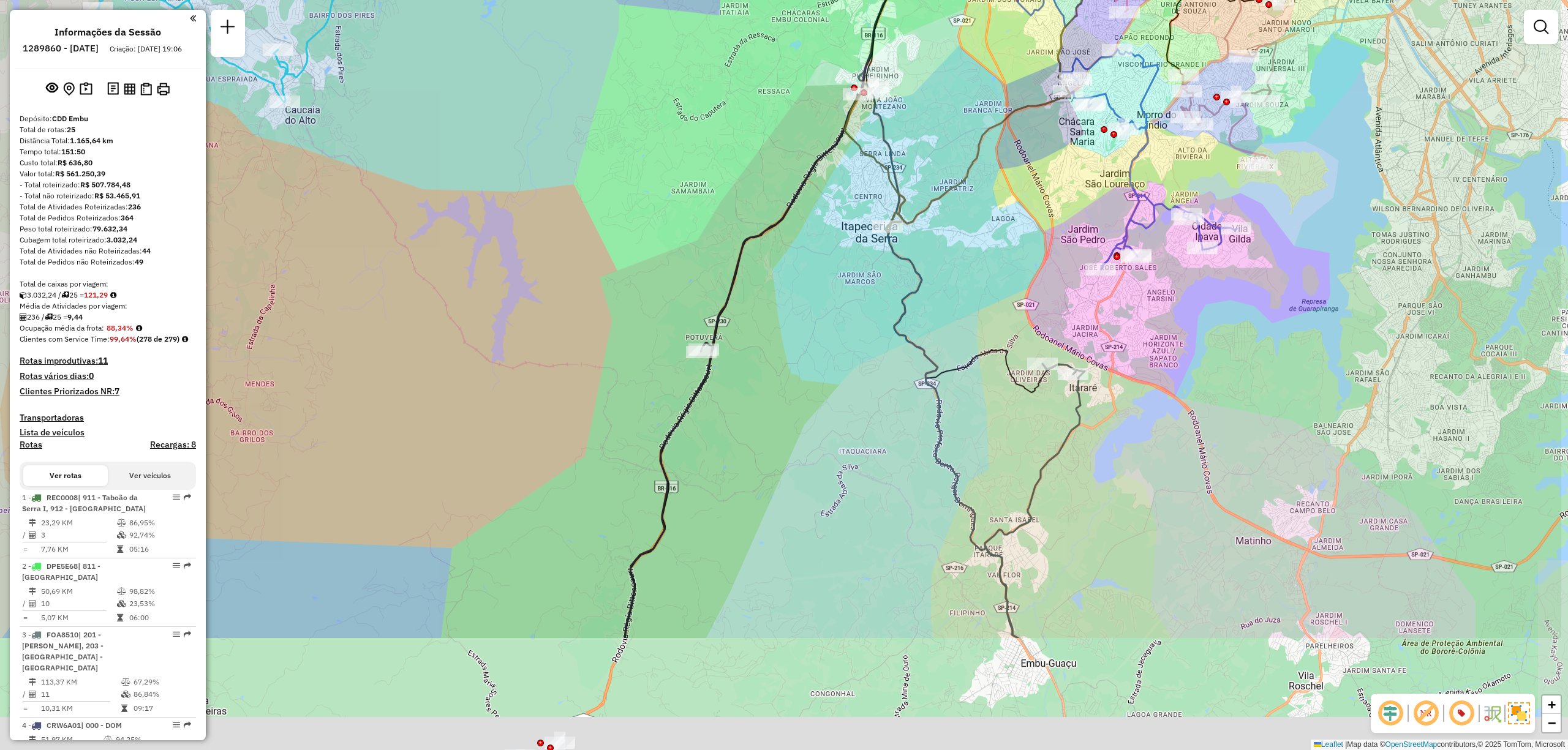
drag, startPoint x: 1161, startPoint y: 292, endPoint x: 1005, endPoint y: 82, distance: 261.6
click at [1005, 82] on div "Janela de atendimento Grade de atendimento Capacidade Transportadoras Veículos …" at bounding box center [784, 375] width 1568 height 750
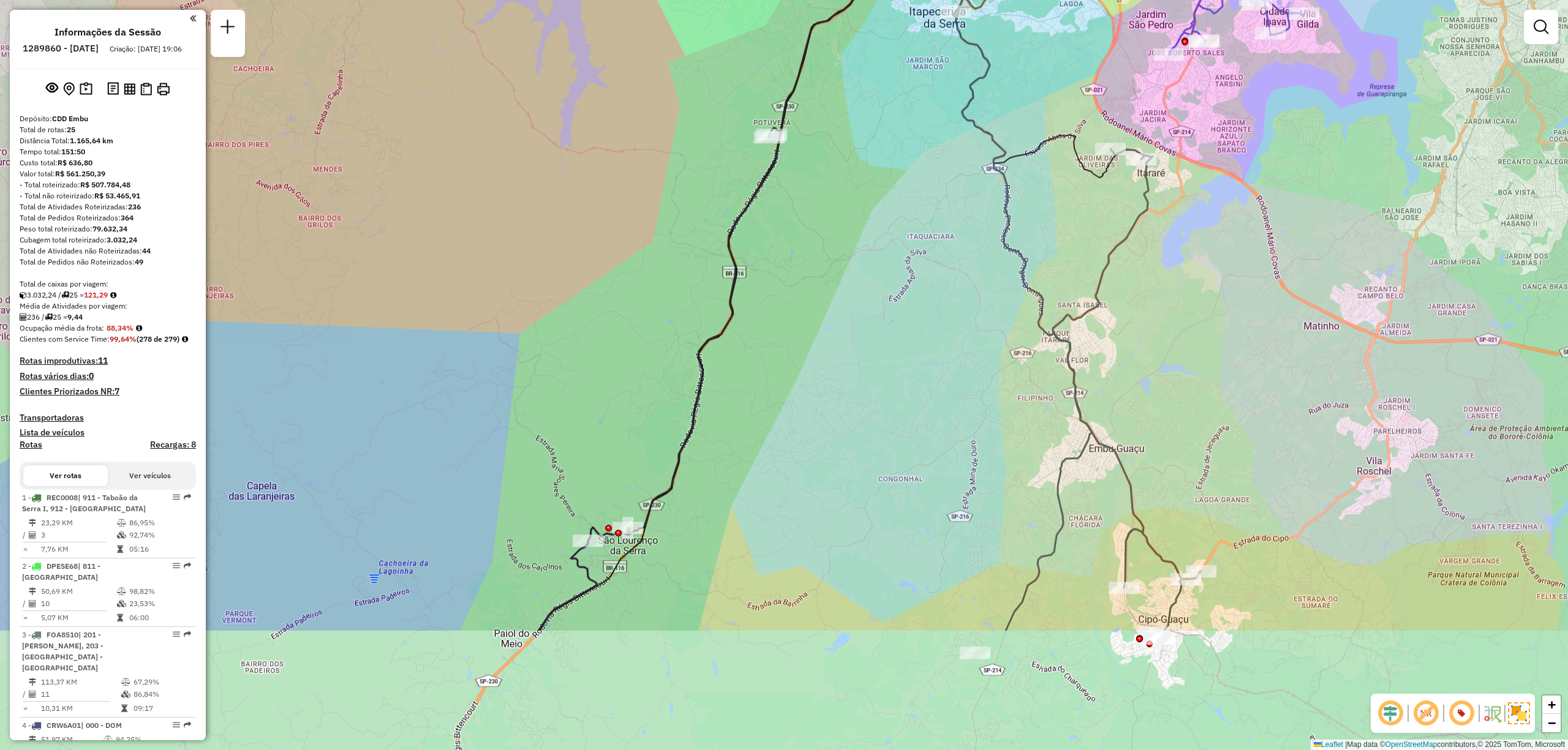
drag, startPoint x: 943, startPoint y: 530, endPoint x: 1011, endPoint y: 336, distance: 205.6
click at [1011, 336] on div "Janela de atendimento Grade de atendimento Capacidade Transportadoras Veículos …" at bounding box center [784, 375] width 1568 height 750
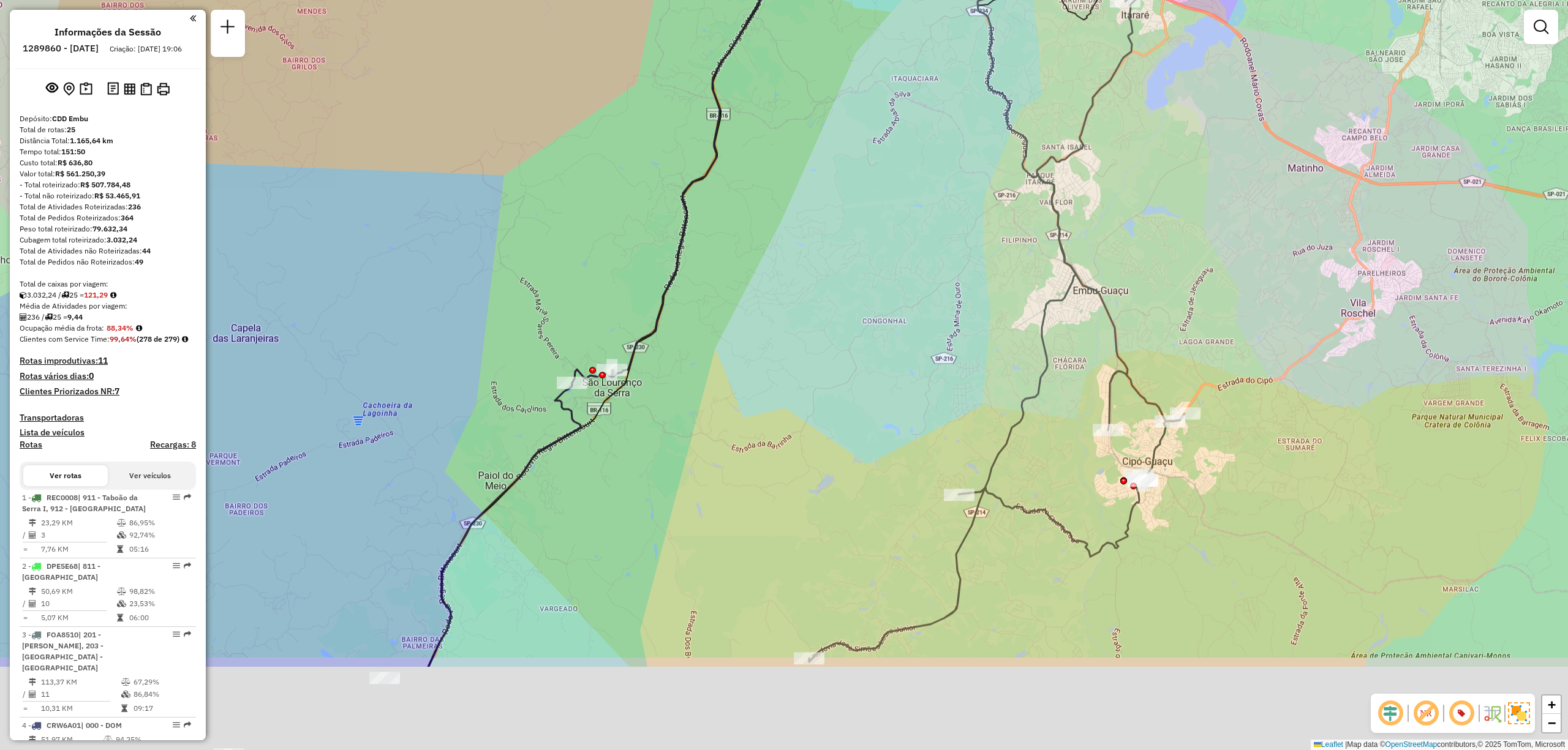
drag, startPoint x: 1275, startPoint y: 512, endPoint x: 1257, endPoint y: 376, distance: 137.2
click at [1257, 376] on div "Janela de atendimento Grade de atendimento Capacidade Transportadoras Veículos …" at bounding box center [784, 375] width 1568 height 750
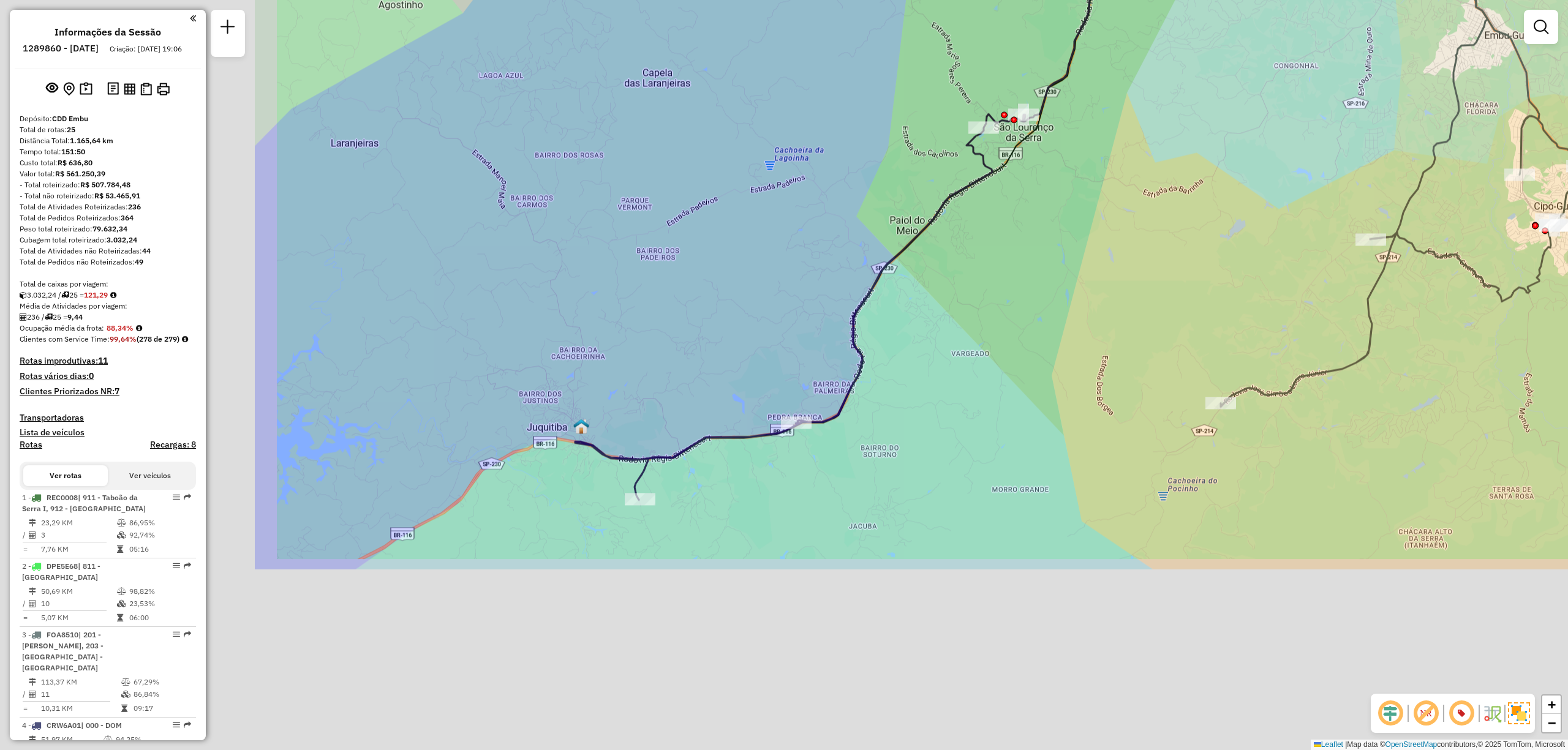
drag, startPoint x: 799, startPoint y: 386, endPoint x: 1210, endPoint y: 131, distance: 483.7
click at [1210, 131] on div "Janela de atendimento Grade de atendimento Capacidade Transportadoras Veículos …" at bounding box center [784, 375] width 1568 height 750
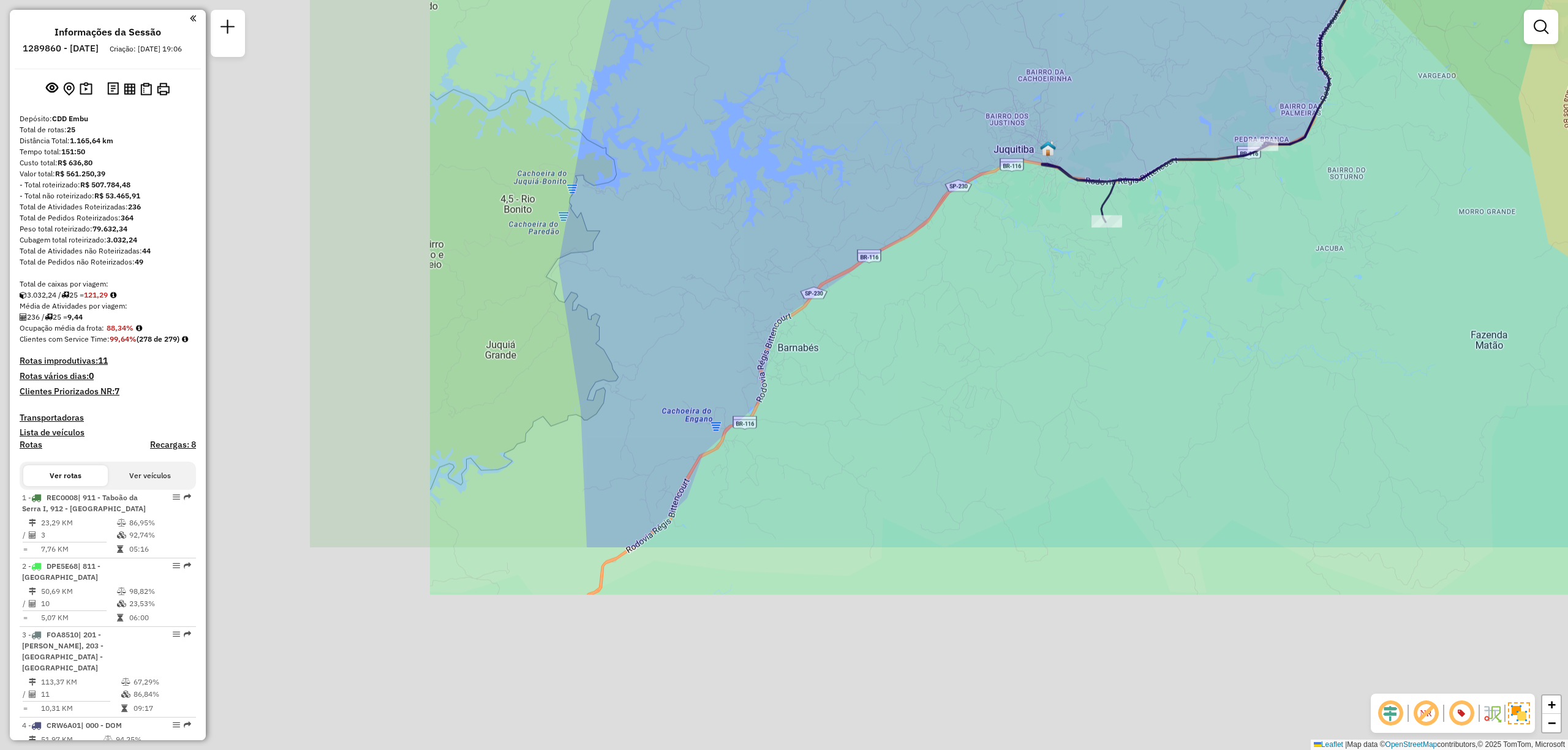
drag, startPoint x: 802, startPoint y: 480, endPoint x: 1267, endPoint y: 201, distance: 542.3
click at [1267, 201] on div "Janela de atendimento Grade de atendimento Capacidade Transportadoras Veículos …" at bounding box center [784, 375] width 1568 height 750
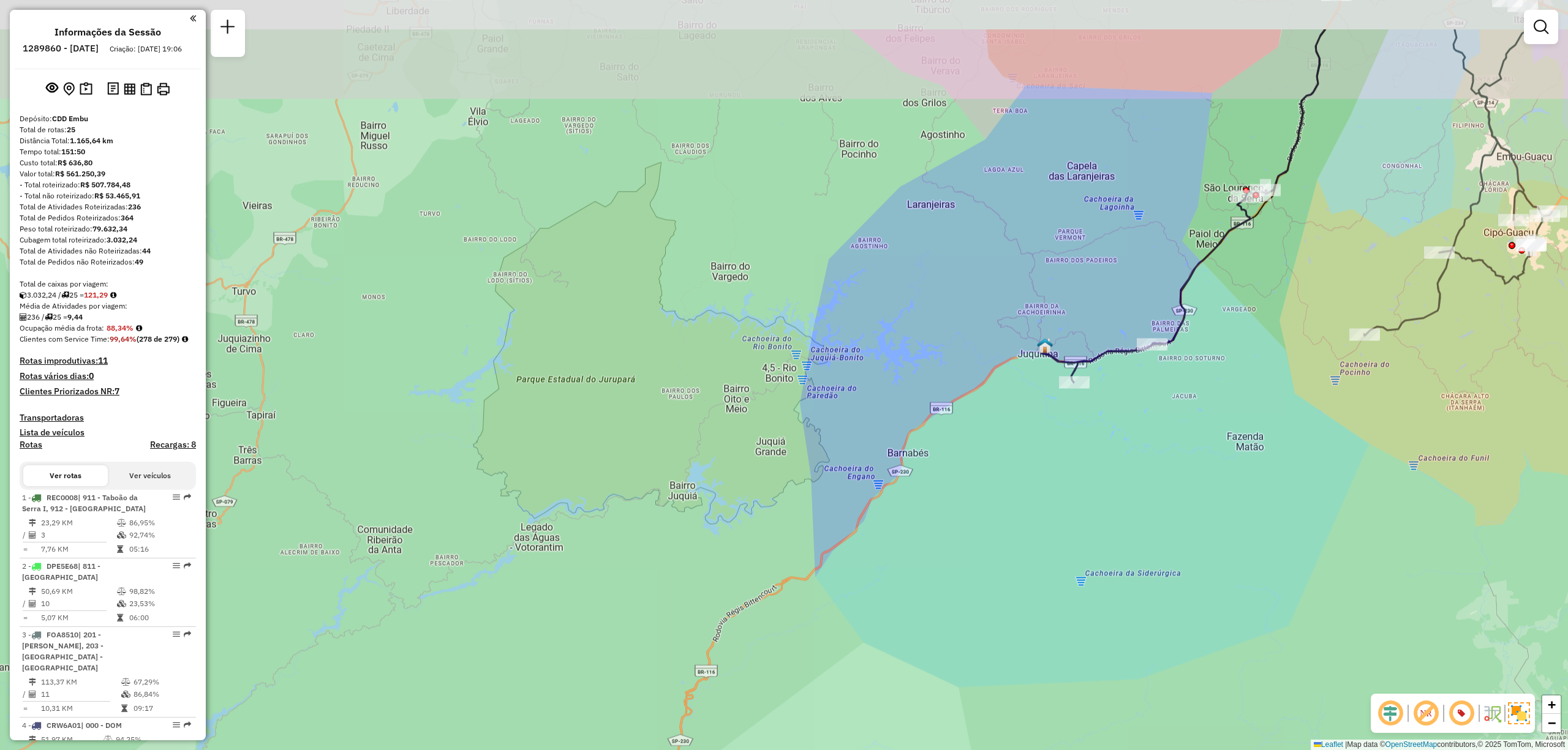
drag, startPoint x: 1395, startPoint y: 205, endPoint x: 1316, endPoint y: 314, distance: 134.6
click at [1316, 314] on div "Janela de atendimento Grade de atendimento Capacidade Transportadoras Veículos …" at bounding box center [784, 375] width 1568 height 750
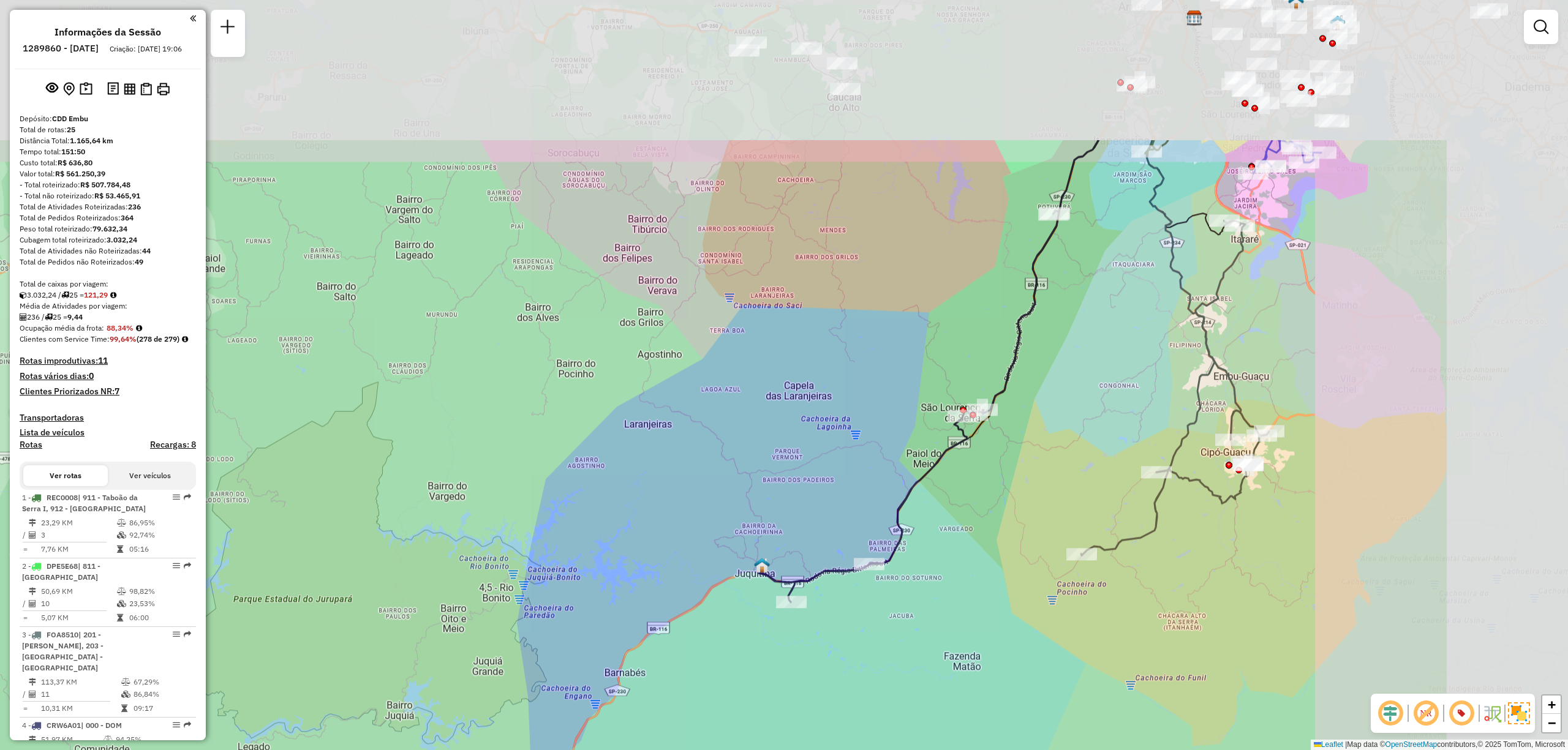
drag, startPoint x: 1382, startPoint y: 160, endPoint x: 1104, endPoint y: 371, distance: 349.0
click at [1104, 371] on div "Janela de atendimento Grade de atendimento Capacidade Transportadoras Veículos …" at bounding box center [784, 375] width 1568 height 750
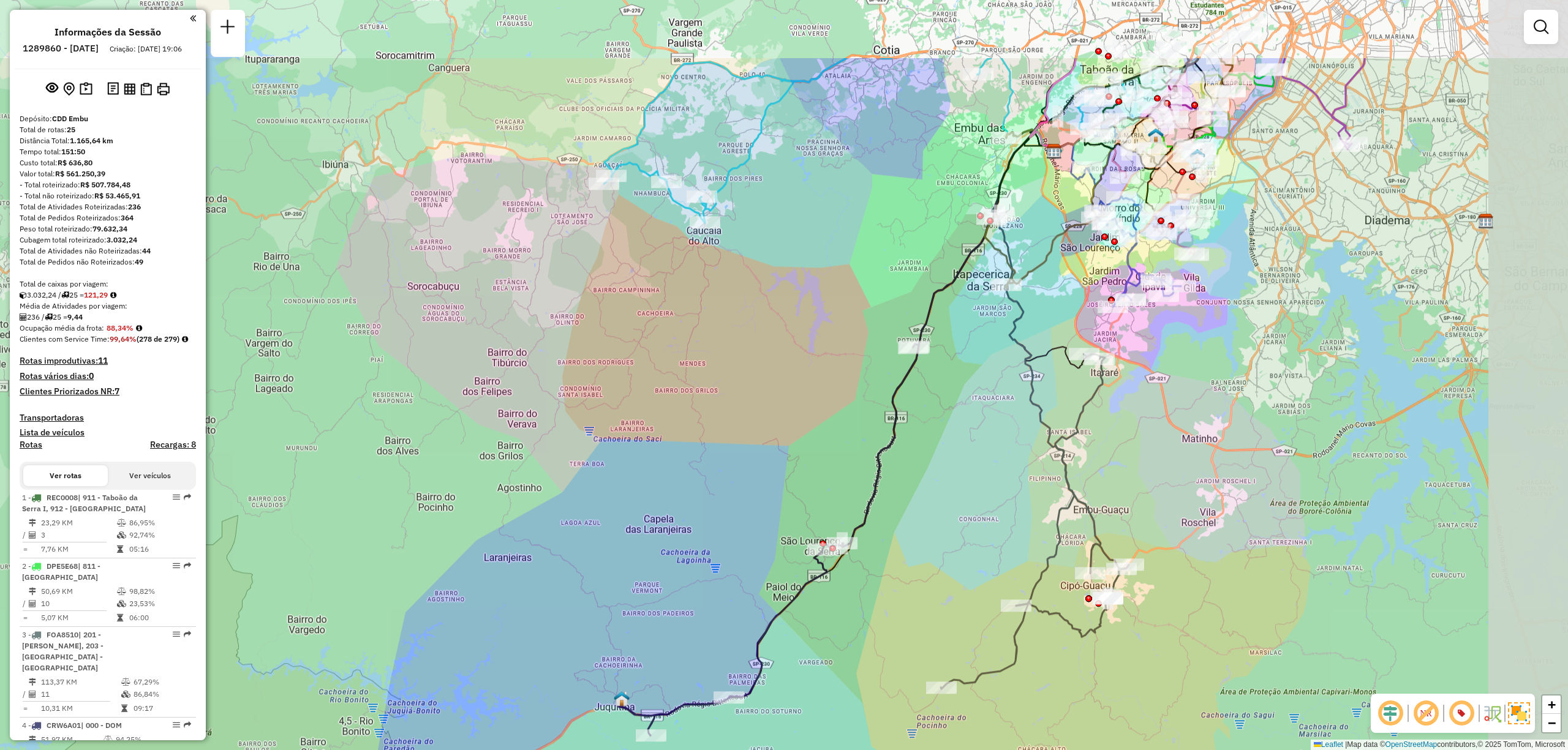
drag, startPoint x: 1391, startPoint y: 273, endPoint x: 1248, endPoint y: 412, distance: 199.4
click at [1248, 412] on div "Janela de atendimento Grade de atendimento Capacidade Transportadoras Veículos …" at bounding box center [784, 375] width 1568 height 750
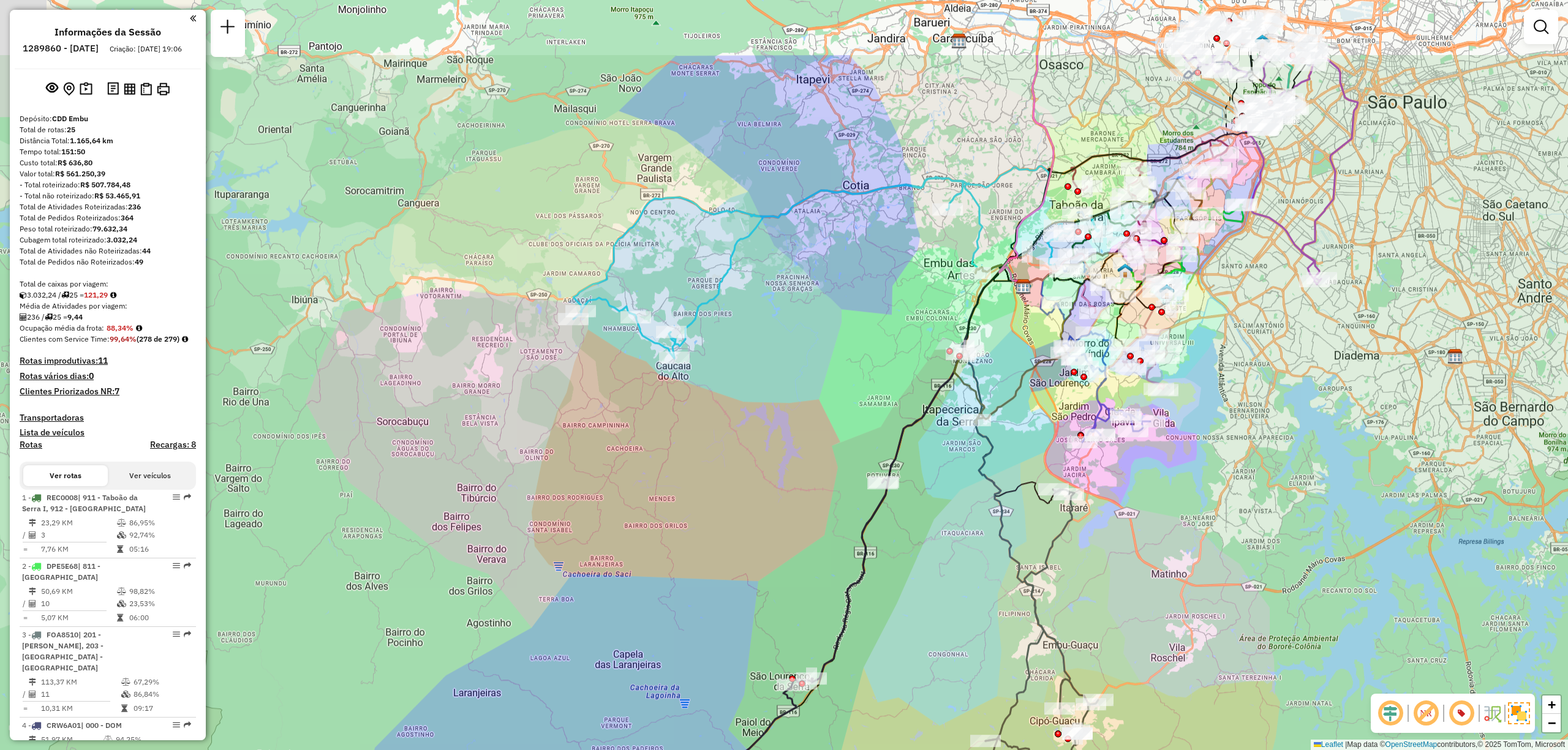
drag, startPoint x: 1292, startPoint y: 253, endPoint x: 1263, endPoint y: 383, distance: 133.2
click at [1263, 383] on div "Janela de atendimento Grade de atendimento Capacidade Transportadoras Veículos …" at bounding box center [784, 375] width 1568 height 750
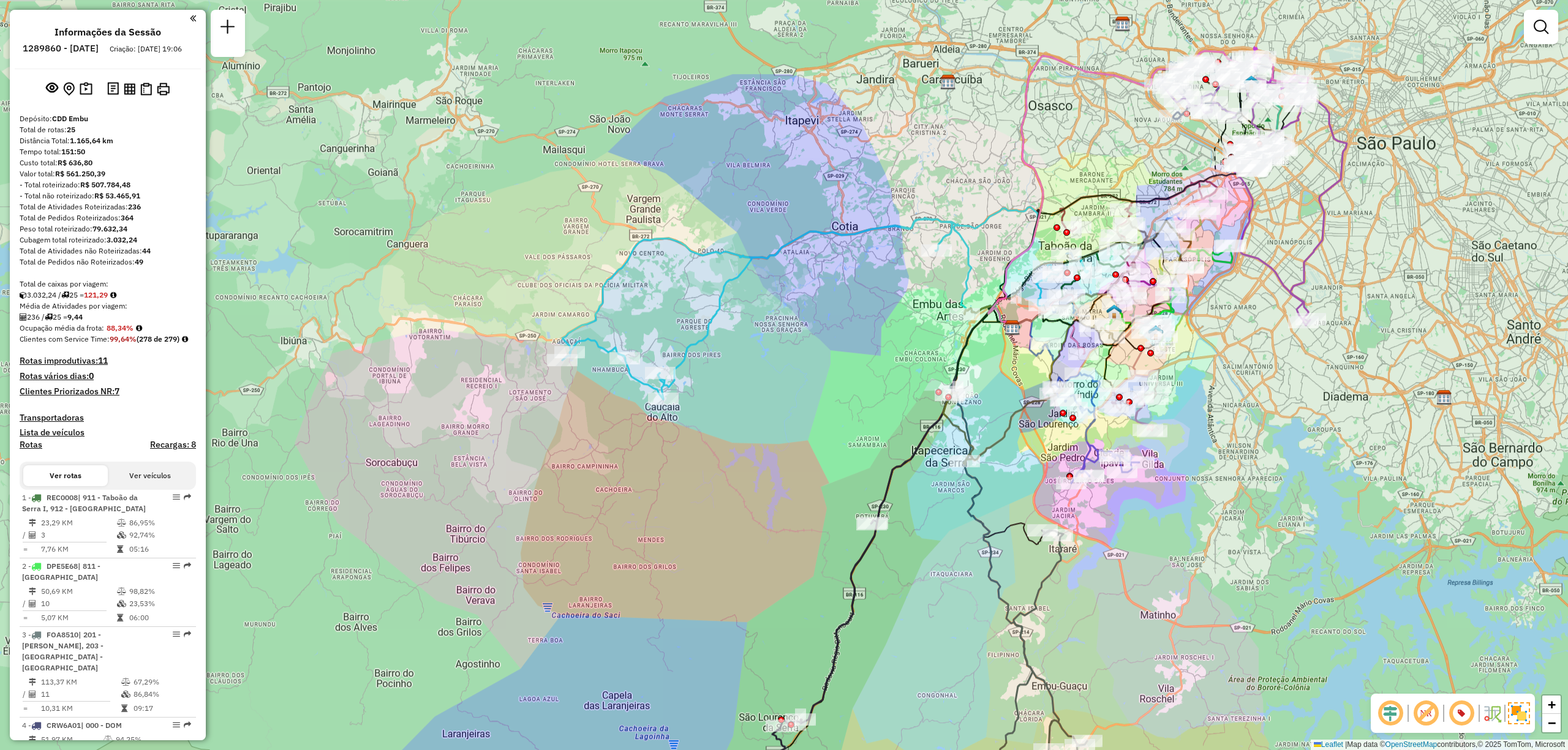
drag, startPoint x: 1359, startPoint y: 190, endPoint x: 1348, endPoint y: 231, distance: 42.4
click at [1348, 231] on div "Janela de atendimento Grade de atendimento Capacidade Transportadoras Veículos …" at bounding box center [784, 375] width 1568 height 750
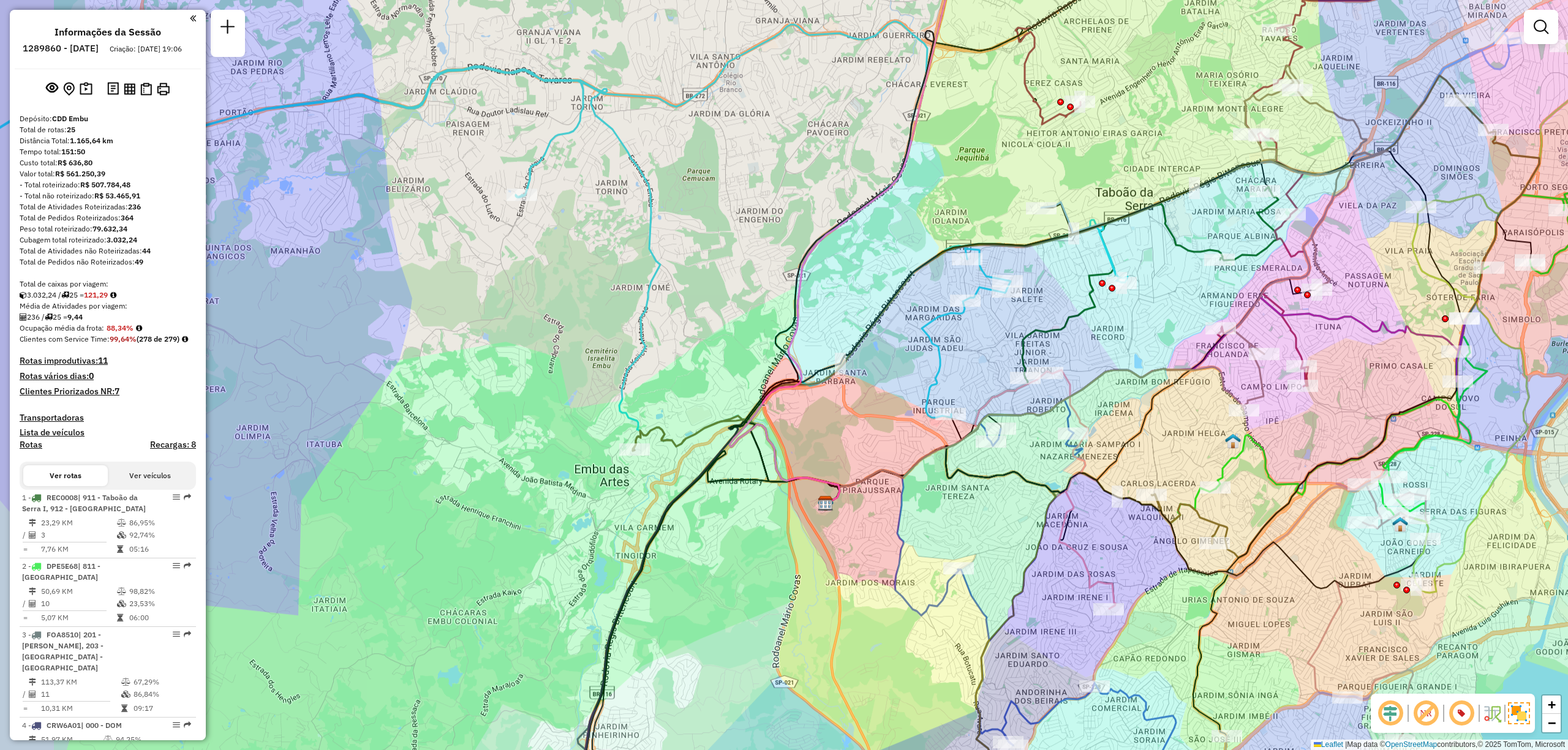
drag, startPoint x: 932, startPoint y: 359, endPoint x: 1004, endPoint y: 376, distance: 74.0
click at [1004, 376] on div "Rota 1 - Placa REC0008 97028587 - JAPADEGA DISTRIBUIDO Janela de atendimento Gr…" at bounding box center [784, 375] width 1568 height 750
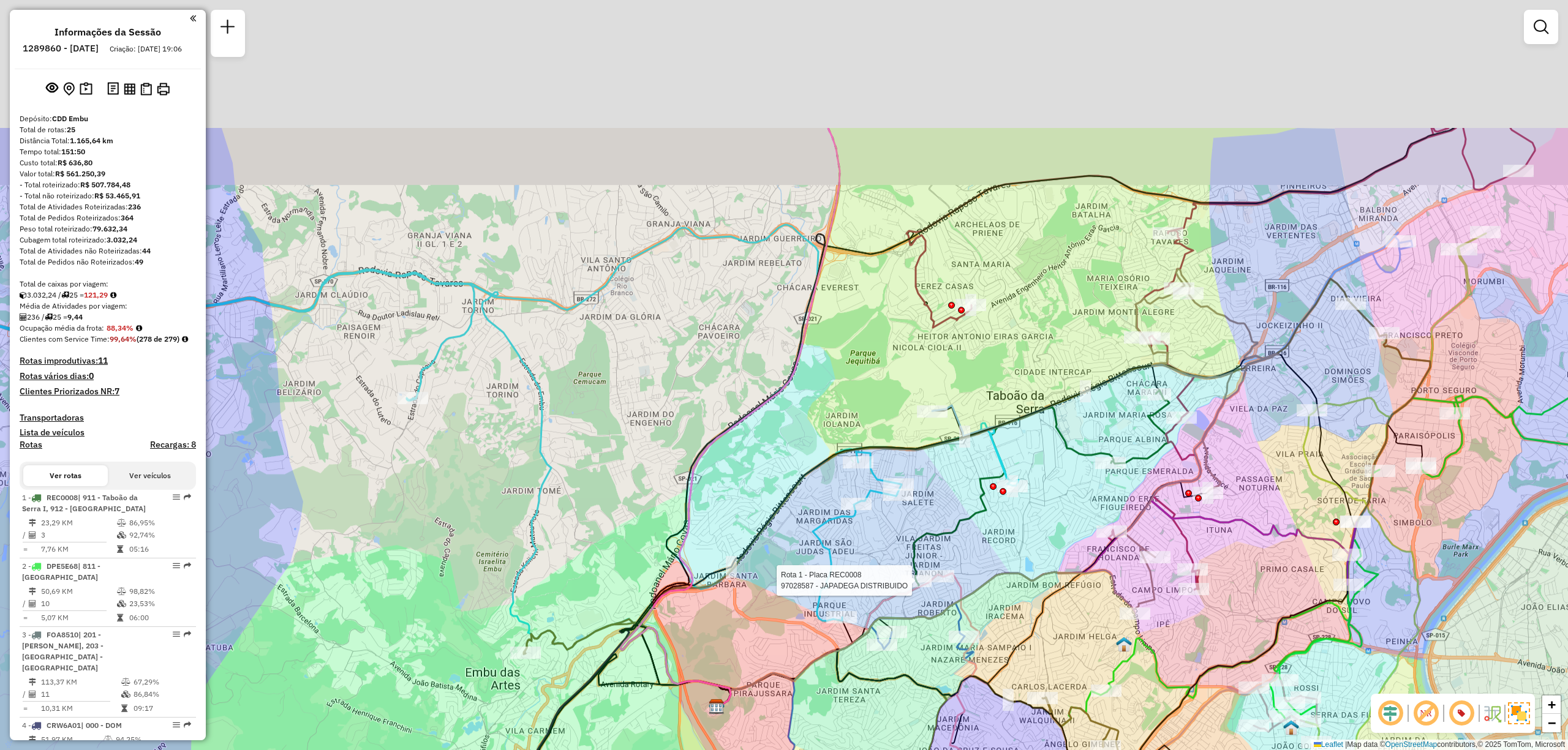
drag, startPoint x: 1198, startPoint y: 134, endPoint x: 1030, endPoint y: 336, distance: 262.7
click at [1033, 337] on div "Rota 1 - Placa REC0008 97028587 - JAPADEGA DISTRIBUIDO Janela de atendimento Gr…" at bounding box center [784, 375] width 1568 height 750
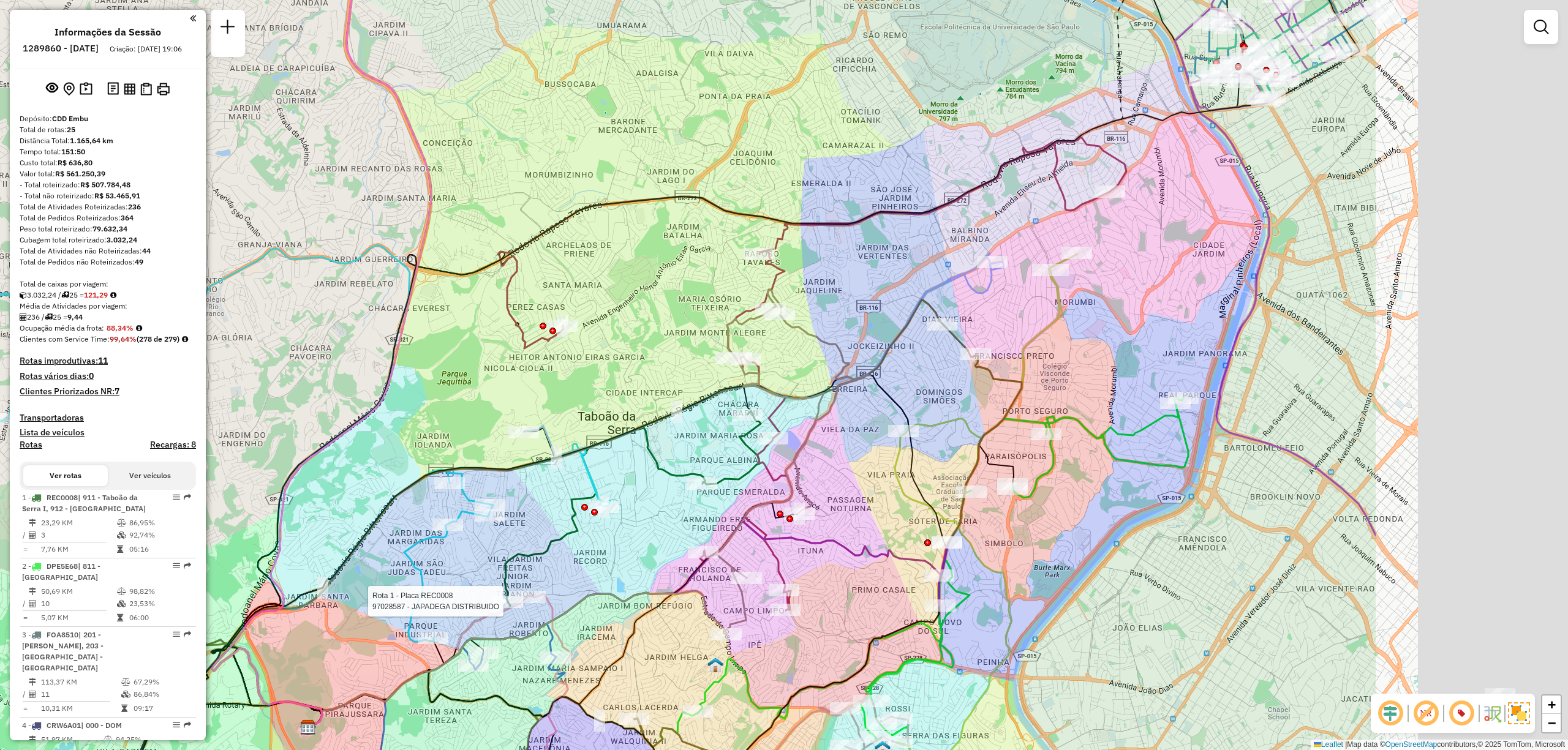
drag, startPoint x: 1453, startPoint y: 231, endPoint x: 1030, endPoint y: 379, distance: 448.1
click at [1030, 379] on div "Rota 1 - Placa REC0008 97028587 - JAPADEGA DISTRIBUIDO Janela de atendimento Gr…" at bounding box center [784, 375] width 1568 height 750
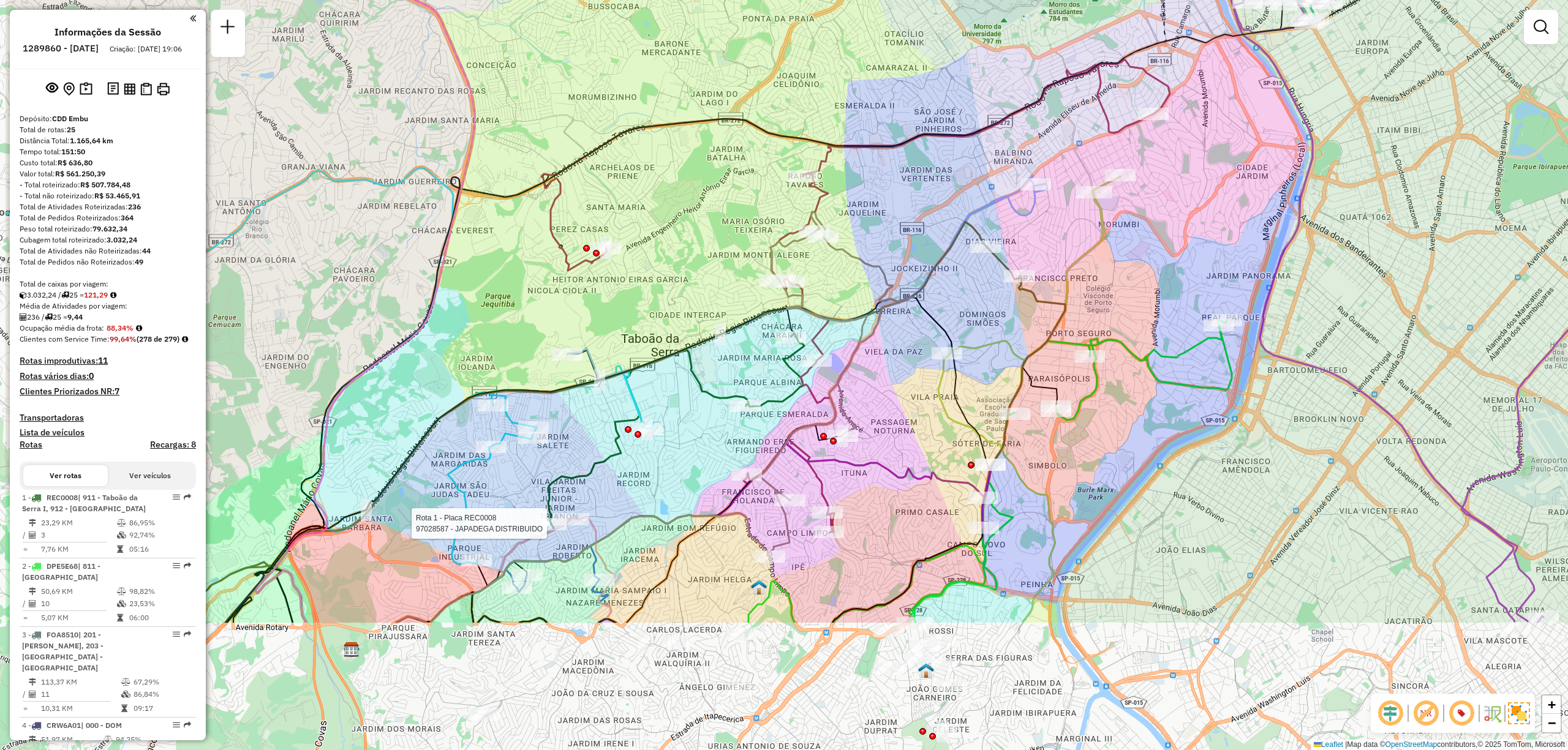
drag, startPoint x: 1143, startPoint y: 341, endPoint x: 1271, endPoint y: 151, distance: 229.1
click at [1271, 151] on div "Rota 1 - Placa REC0008 97028587 - JAPADEGA DISTRIBUIDO Janela de atendimento Gr…" at bounding box center [784, 375] width 1568 height 750
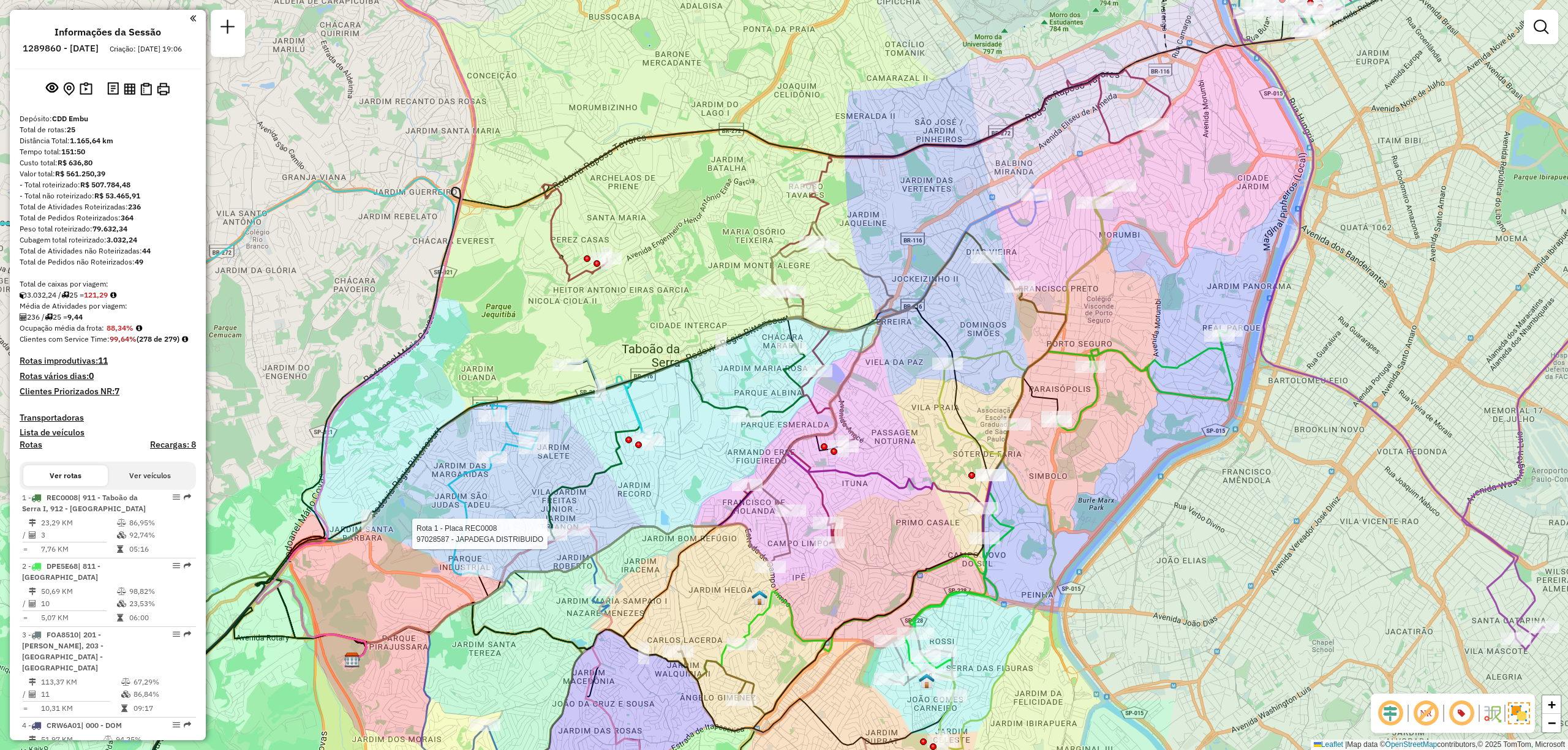
drag, startPoint x: 1215, startPoint y: 191, endPoint x: 924, endPoint y: 579, distance: 485.0
click at [924, 579] on div "Rota 1 - Placa REC0008 97028587 - JAPADEGA DISTRIBUIDO Janela de atendimento Gr…" at bounding box center [784, 375] width 1568 height 750
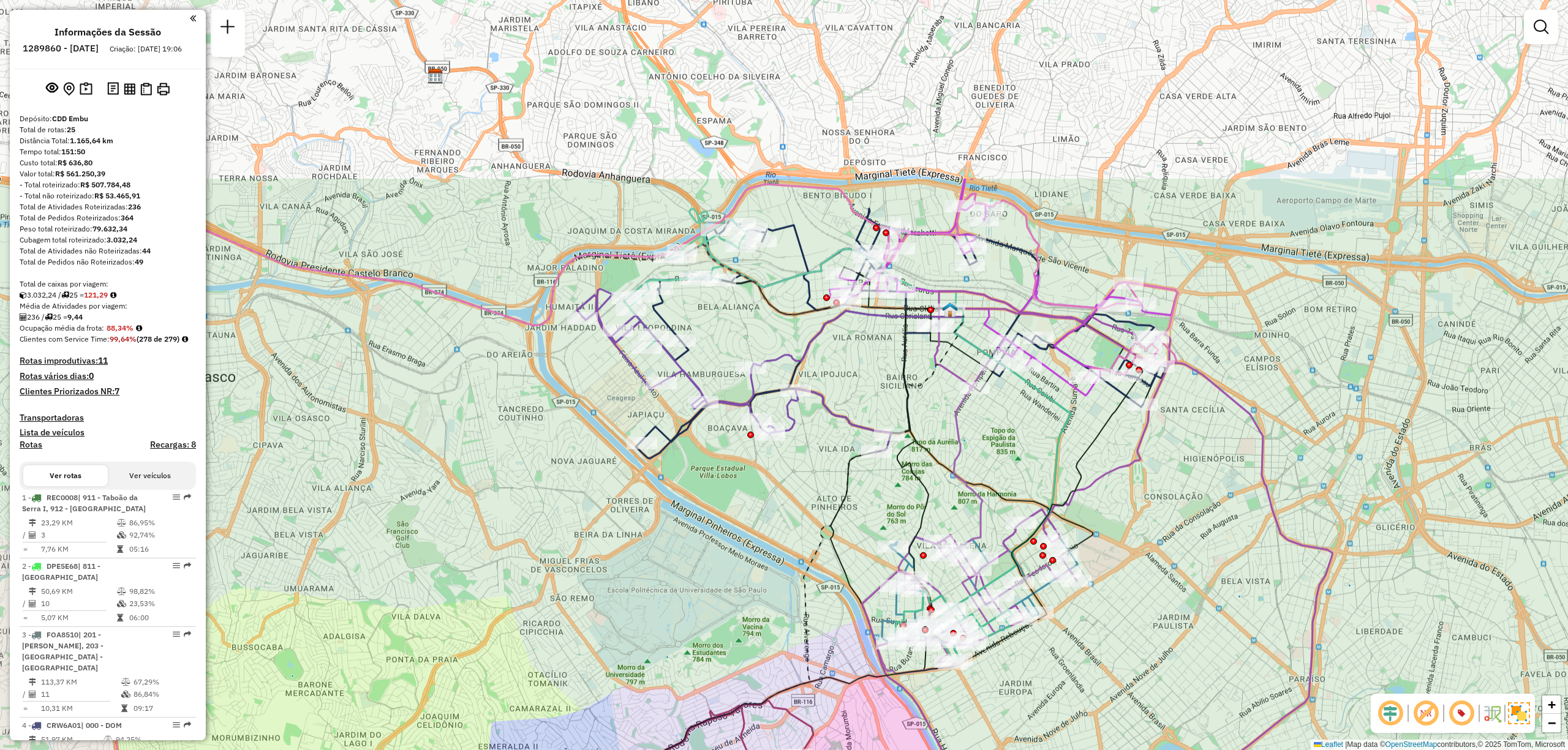
drag, startPoint x: 1062, startPoint y: 275, endPoint x: 996, endPoint y: 525, distance: 258.6
click at [996, 525] on div "Rota 1 - Placa REC0008 97028587 - JAPADEGA DISTRIBUIDO Janela de atendimento Gr…" at bounding box center [784, 375] width 1568 height 750
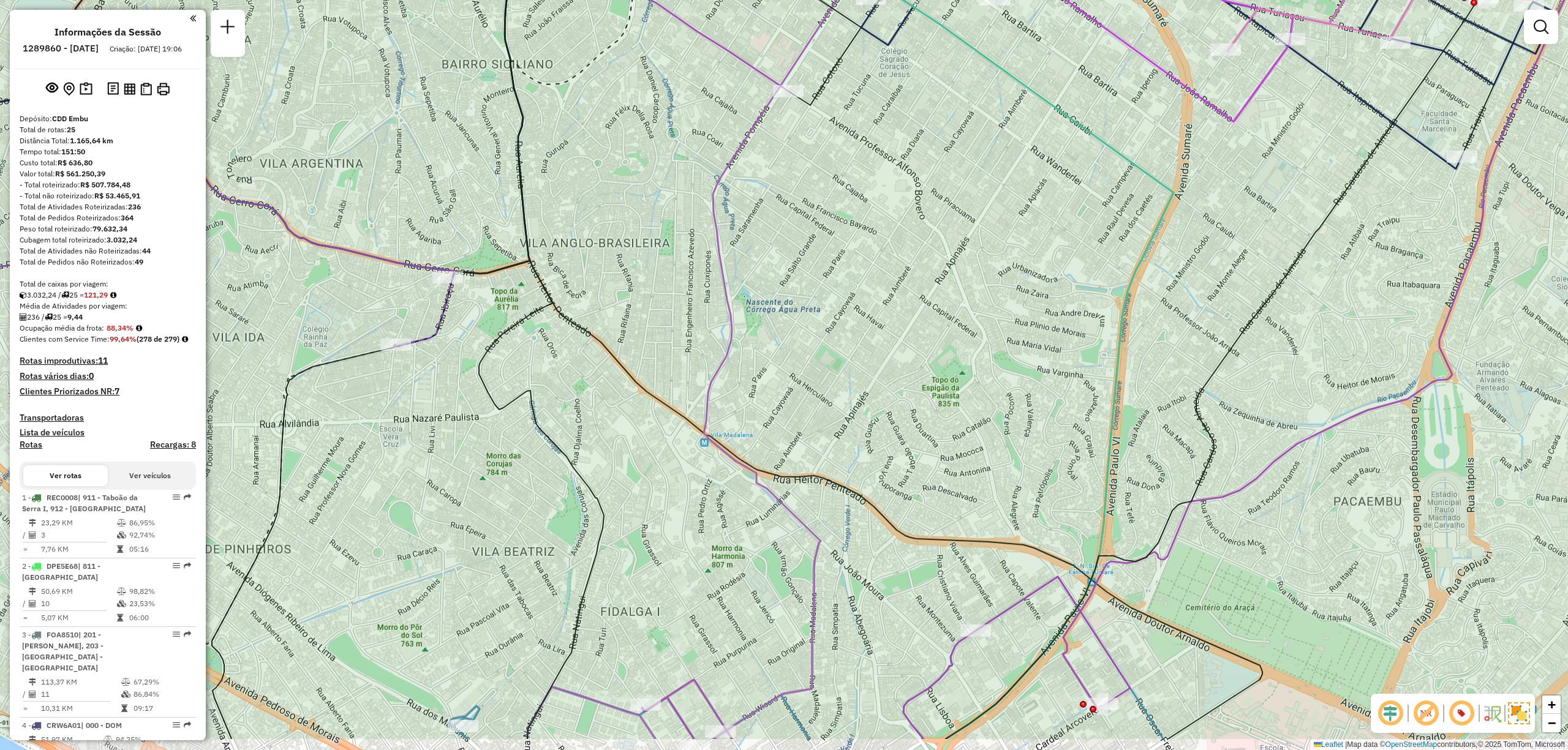
drag, startPoint x: 1042, startPoint y: 463, endPoint x: 979, endPoint y: 395, distance: 92.7
click at [979, 395] on div "Rota 1 - Placa REC0008 97028587 - JAPADEGA DISTRIBUIDO Rota 5 - Placa CRW6A02 4…" at bounding box center [784, 375] width 1568 height 750
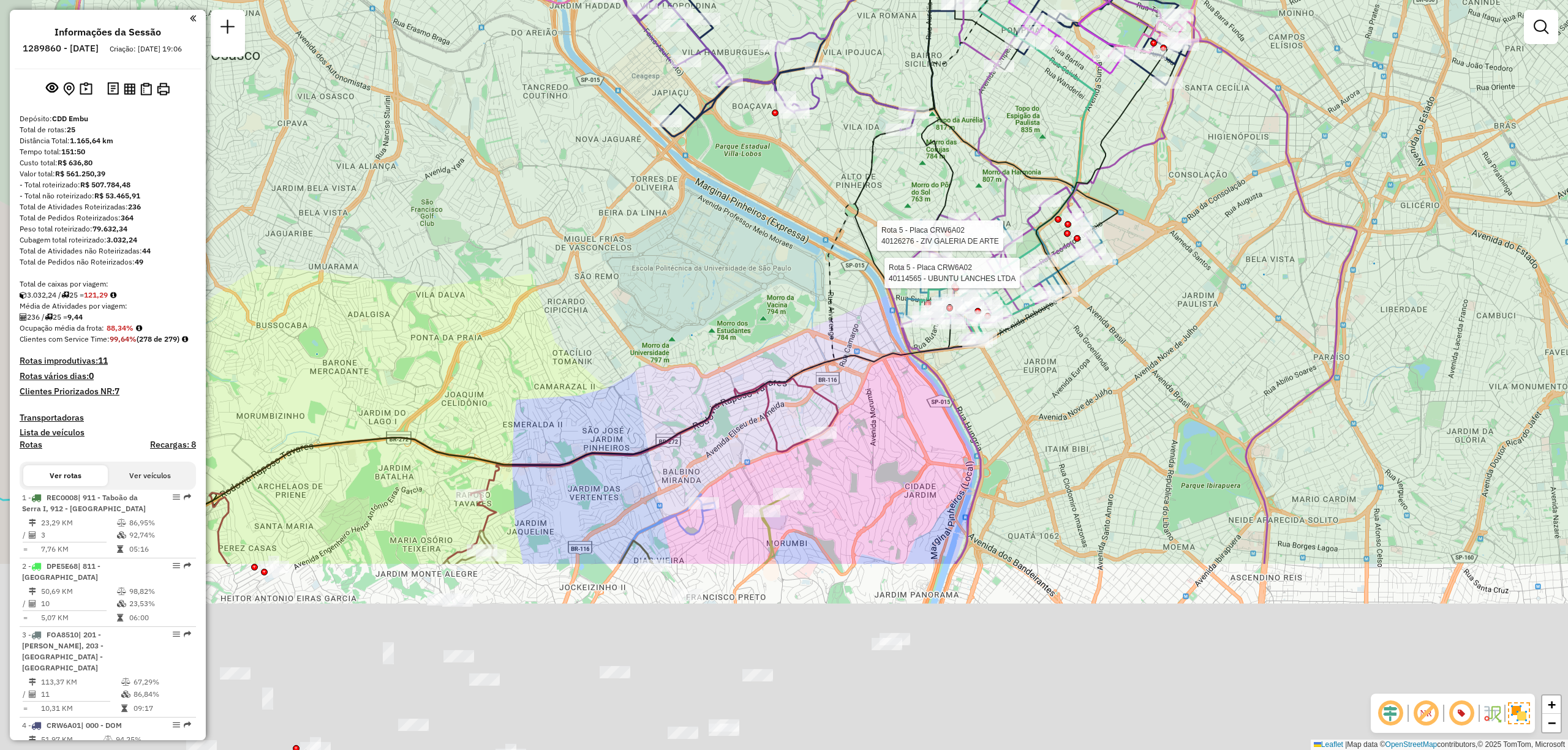
drag, startPoint x: 1109, startPoint y: 606, endPoint x: 1182, endPoint y: 329, distance: 286.5
click at [1182, 329] on div "Rota 1 - Placa REC0008 97028587 - JAPADEGA DISTRIBUIDO Rota 5 - Placa CRW6A02 4…" at bounding box center [784, 375] width 1568 height 750
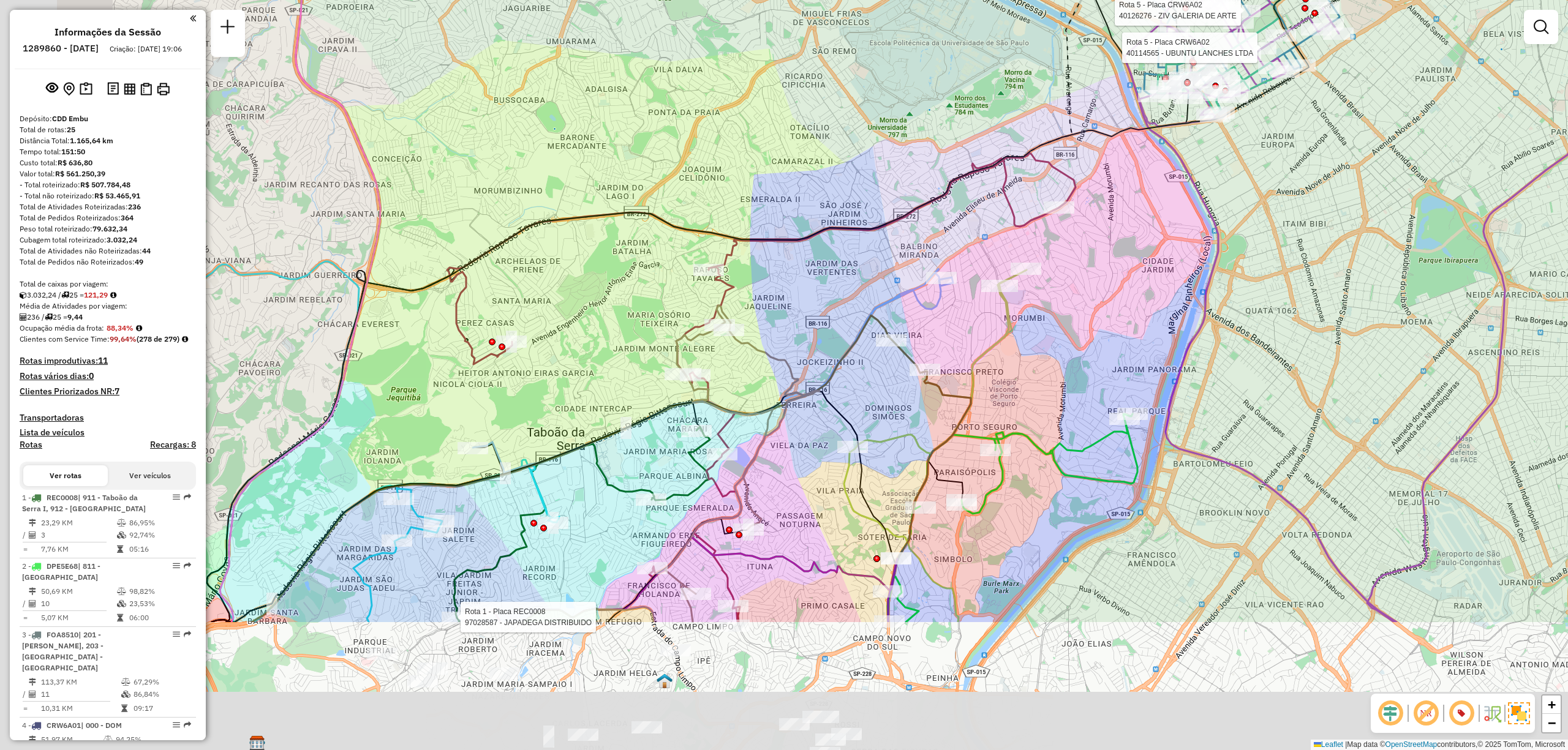
drag, startPoint x: 1083, startPoint y: 534, endPoint x: 1296, endPoint y: 329, distance: 295.6
click at [1296, 329] on div "Rota 1 - Placa REC0008 97028587 - JAPADEGA DISTRIBUIDO Rota 5 - Placa CRW6A02 4…" at bounding box center [784, 375] width 1568 height 750
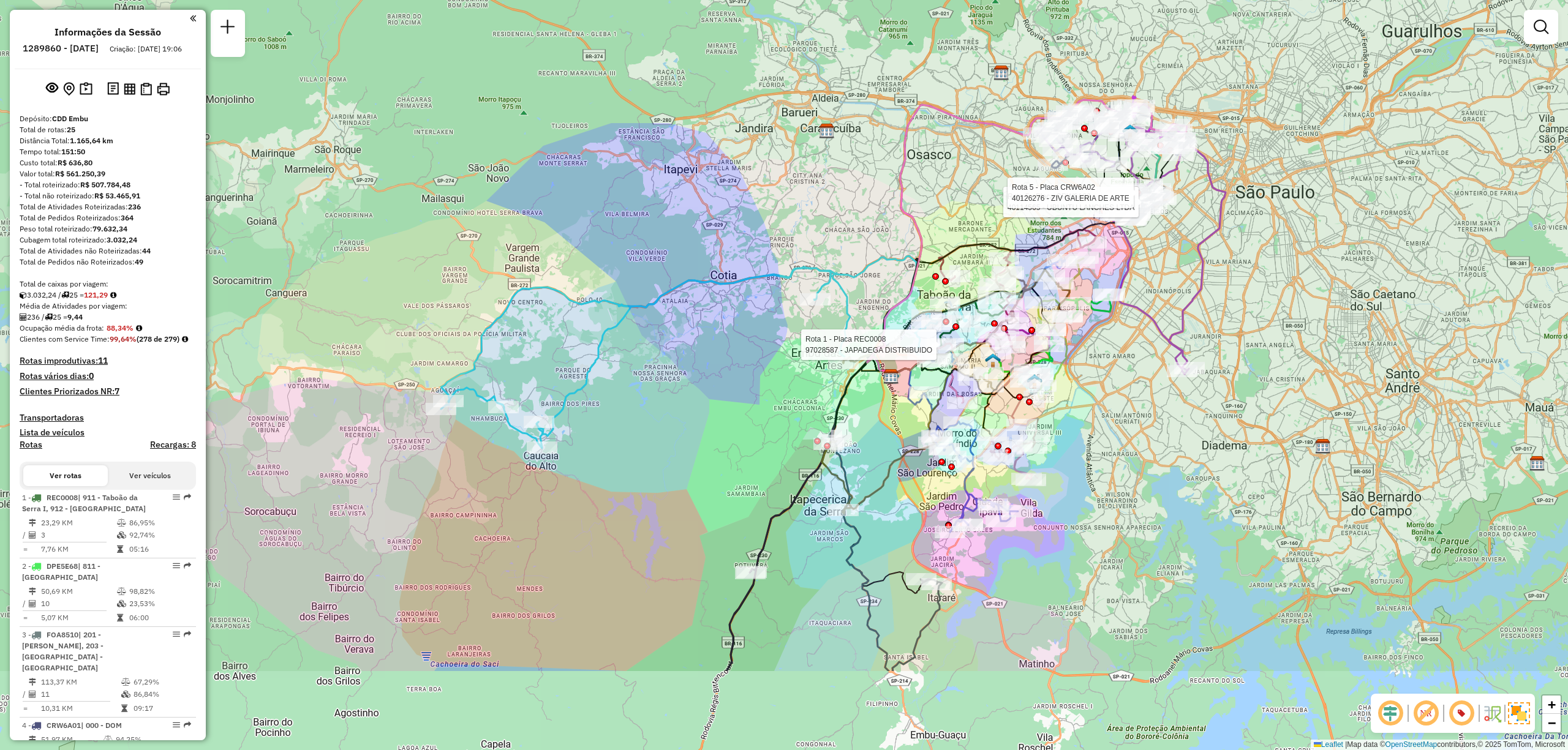
drag, startPoint x: 990, startPoint y: 525, endPoint x: 1096, endPoint y: 370, distance: 187.8
click at [1096, 370] on div "Rota 1 - Placa REC0008 97028587 - JAPADEGA DISTRIBUIDO Rota 5 - Placa CRW6A02 4…" at bounding box center [784, 375] width 1568 height 750
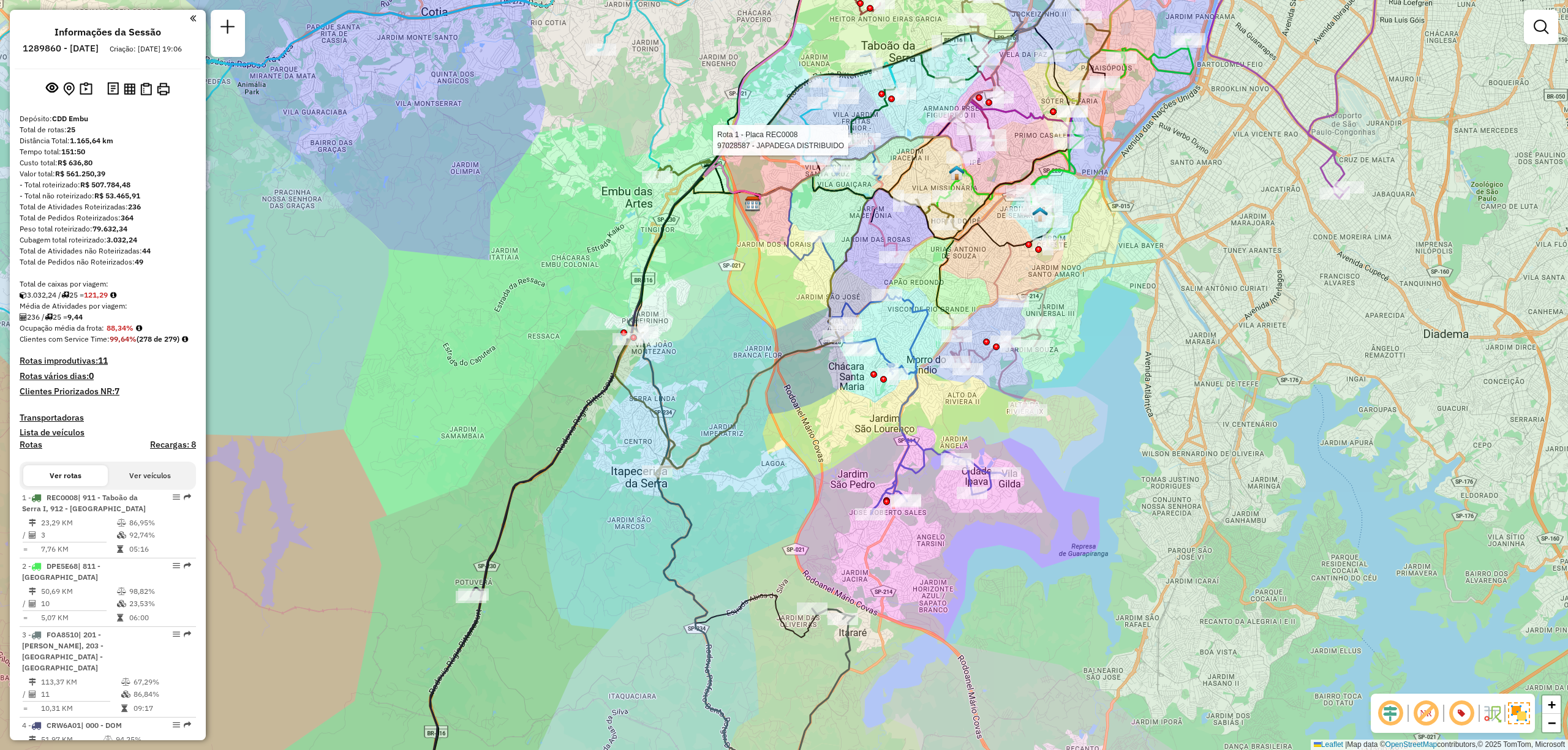
drag, startPoint x: 961, startPoint y: 553, endPoint x: 978, endPoint y: 553, distance: 17.0
click at [978, 553] on div "Rota 1 - Placa REC0008 97028587 - JAPADEGA DISTRIBUIDO Rota 5 - Placa CRW6A02 4…" at bounding box center [784, 375] width 1568 height 750
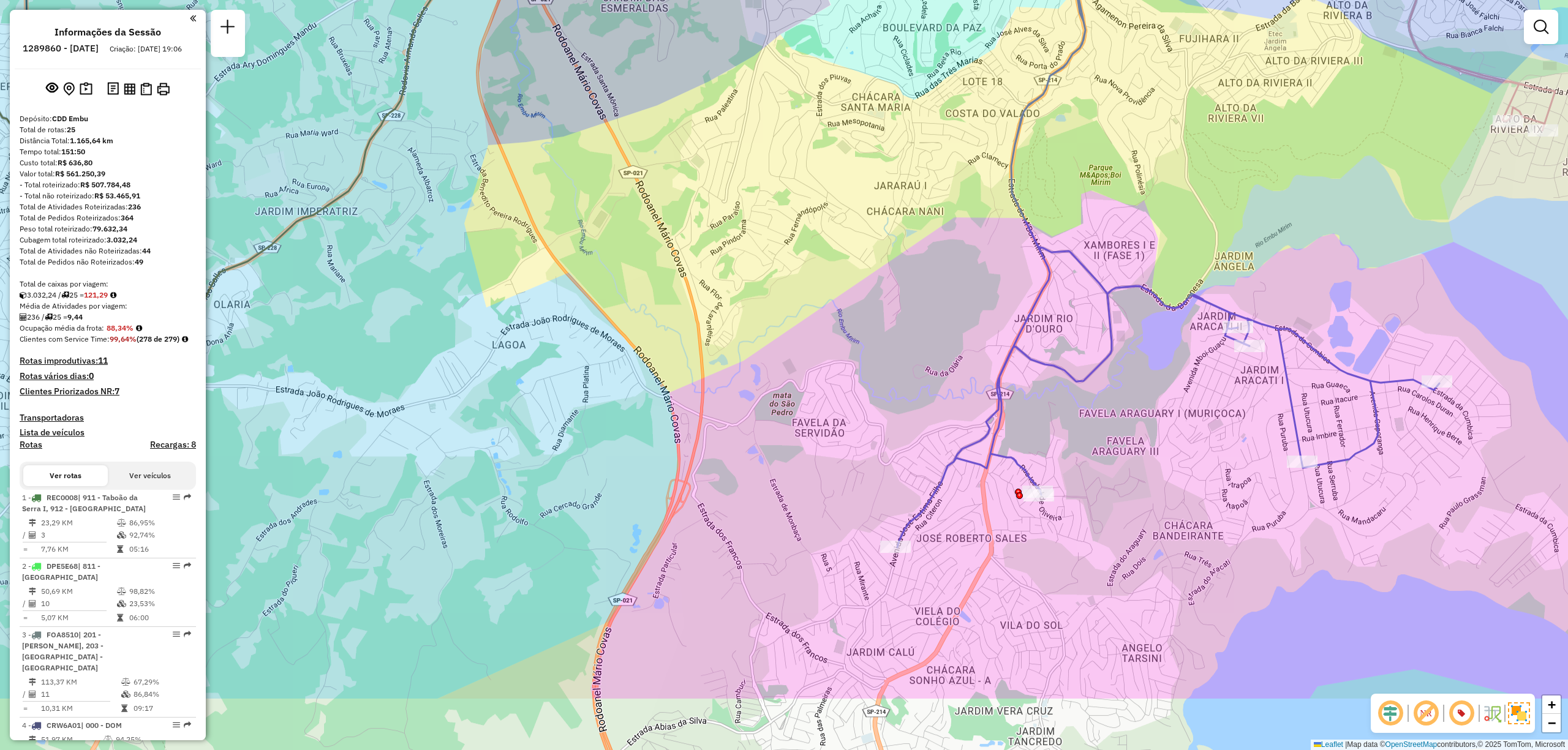
drag, startPoint x: 802, startPoint y: 592, endPoint x: 746, endPoint y: 390, distance: 209.6
click at [746, 390] on div "Rota 1 - Placa REC0008 97028587 - JAPADEGA DISTRIBUIDO Rota 5 - Placa CRW6A02 4…" at bounding box center [784, 375] width 1568 height 750
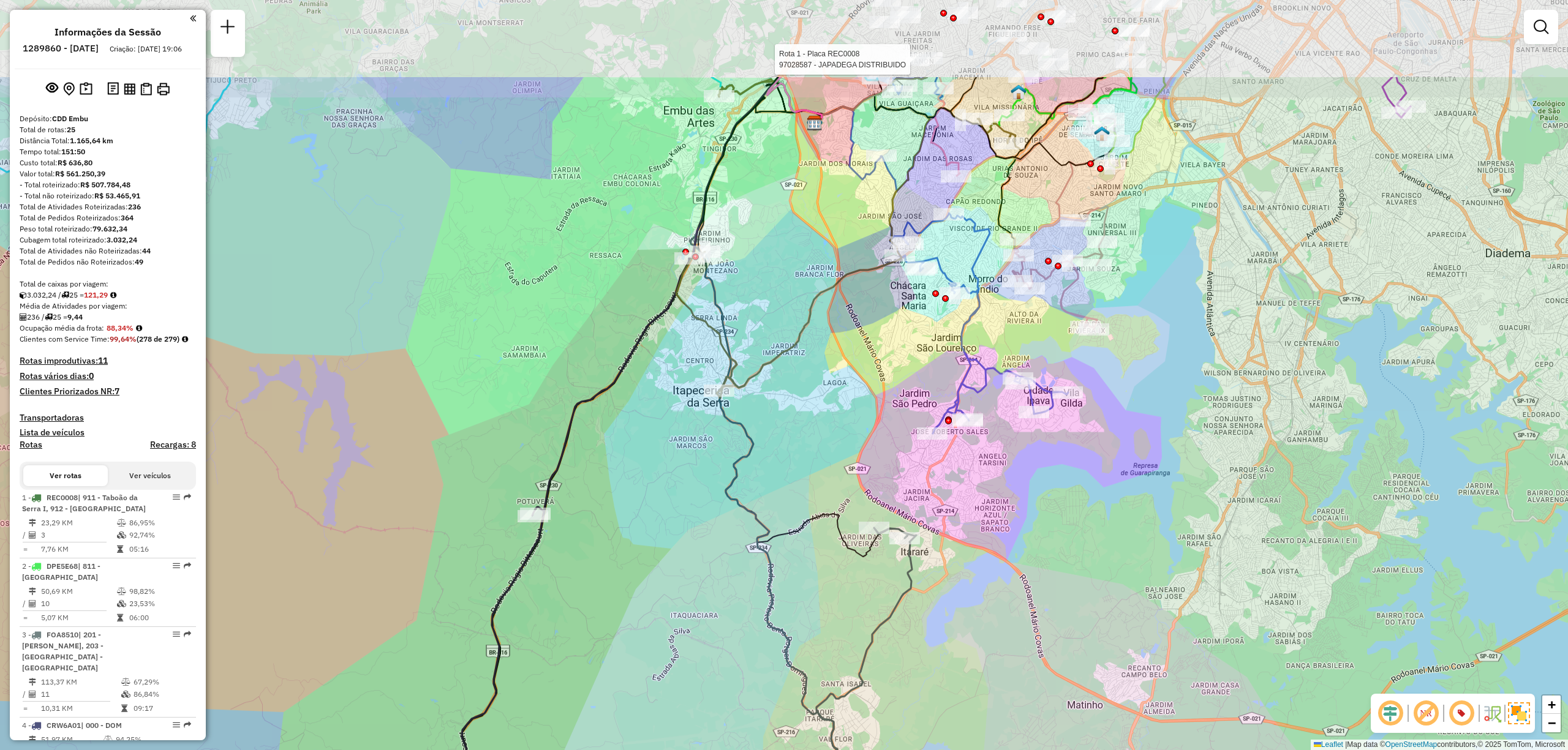
drag, startPoint x: 1023, startPoint y: 169, endPoint x: 1015, endPoint y: 322, distance: 153.2
click at [1015, 322] on div "Rota 1 - Placa REC0008 97028587 - JAPADEGA DISTRIBUIDO Rota 5 - Placa CRW6A02 4…" at bounding box center [784, 375] width 1568 height 750
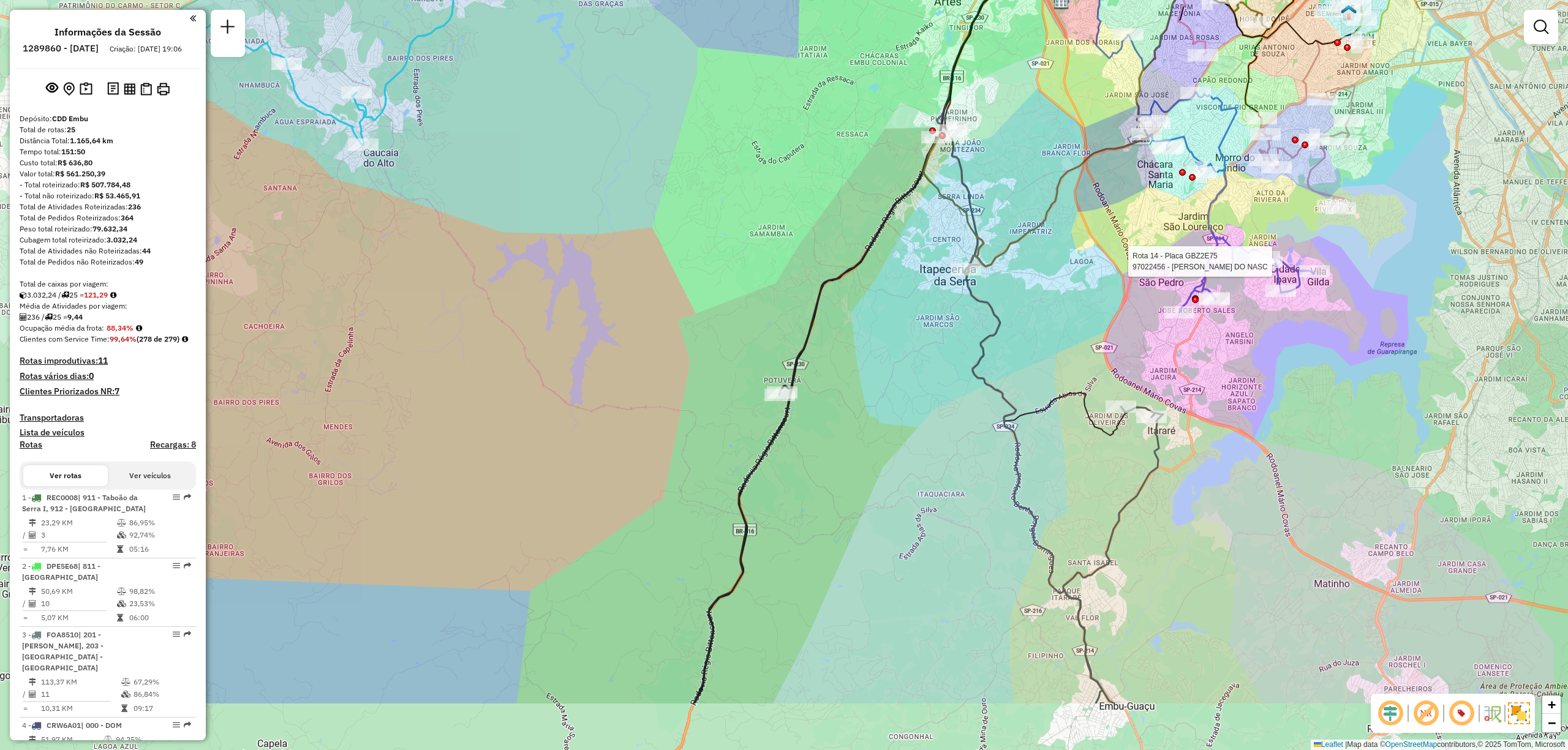
drag, startPoint x: 778, startPoint y: 437, endPoint x: 1023, endPoint y: 316, distance: 273.3
click at [1023, 316] on div "Rota 1 - Placa REC0008 97028587 - JAPADEGA DISTRIBUIDO Rota 5 - Placa CRW6A02 4…" at bounding box center [784, 375] width 1568 height 750
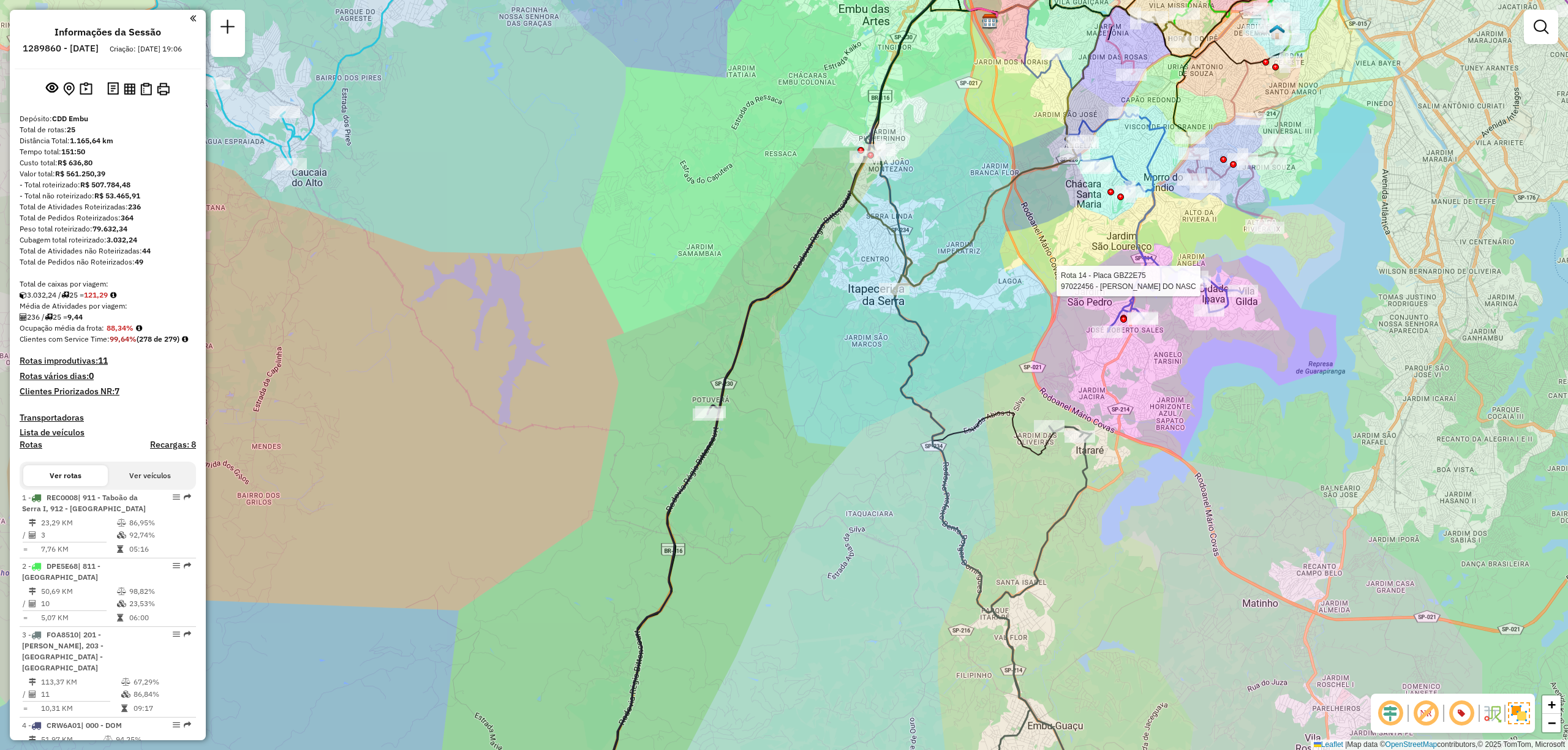
drag, startPoint x: 1532, startPoint y: 446, endPoint x: 1107, endPoint y: 695, distance: 492.6
click at [1108, 695] on div "Rota 1 - Placa REC0008 97028587 - JAPADEGA DISTRIBUIDO Rota 5 - Placa CRW6A02 4…" at bounding box center [784, 375] width 1568 height 750
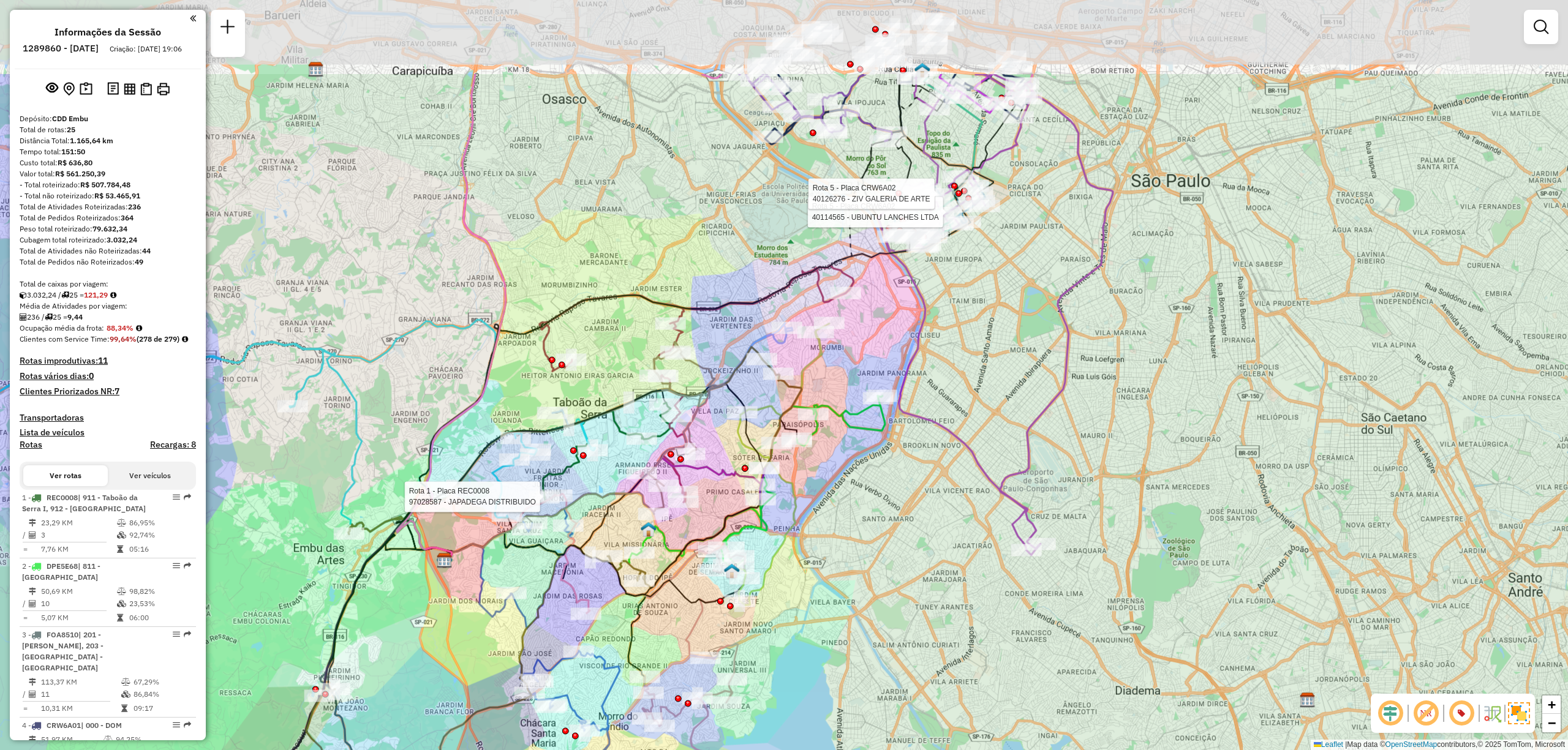
drag, startPoint x: 948, startPoint y: 417, endPoint x: 979, endPoint y: 488, distance: 77.5
click at [979, 488] on div "Rota 1 - Placa REC0008 97028587 - JAPADEGA DISTRIBUIDO Rota 5 - Placa CRW6A02 4…" at bounding box center [784, 375] width 1568 height 750
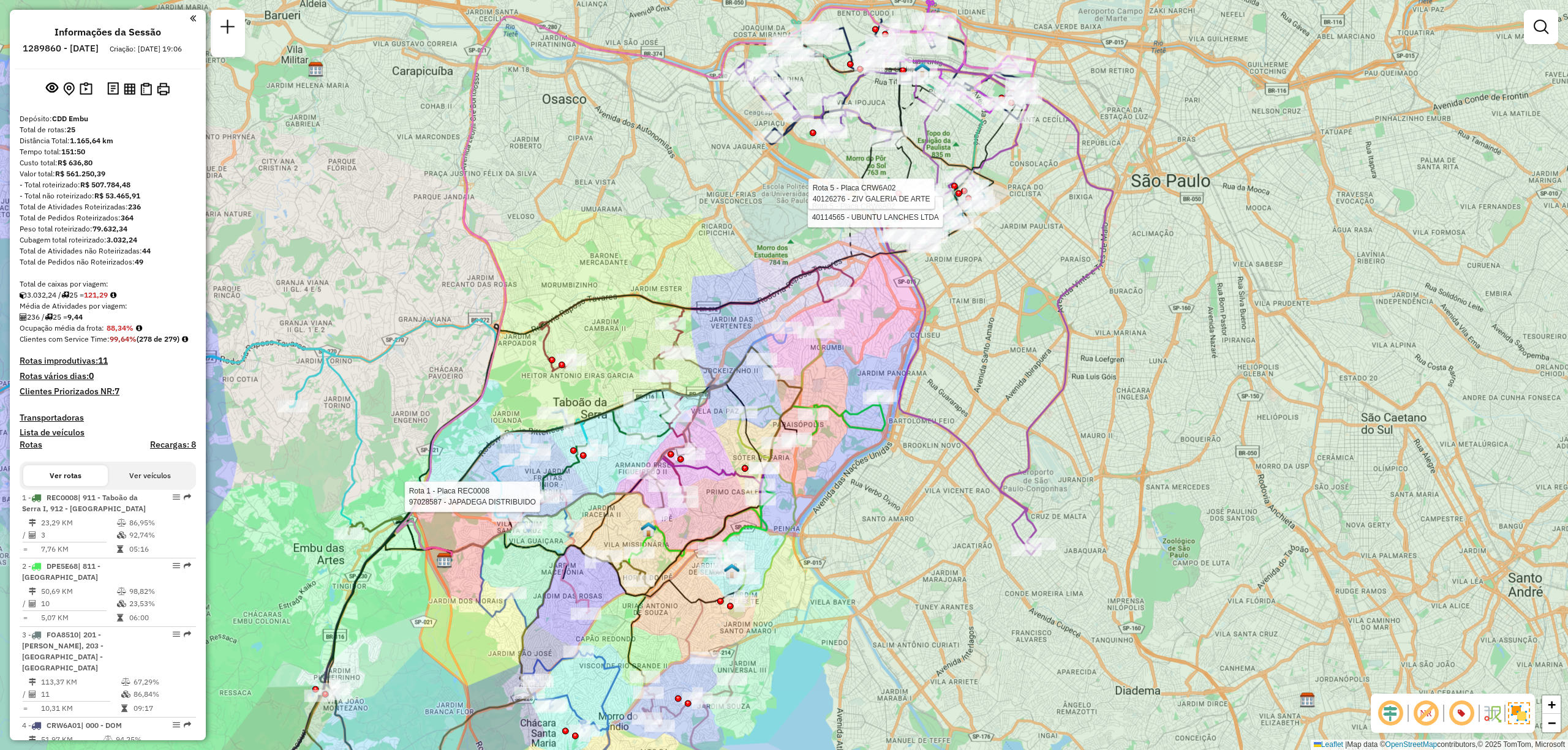
click at [512, 145] on div "Rota 1 - Placa REC0008 97028587 - JAPADEGA DISTRIBUIDO Rota 5 - Placa CRW6A02 4…" at bounding box center [784, 375] width 1568 height 750
